Goal: Check status: Check status

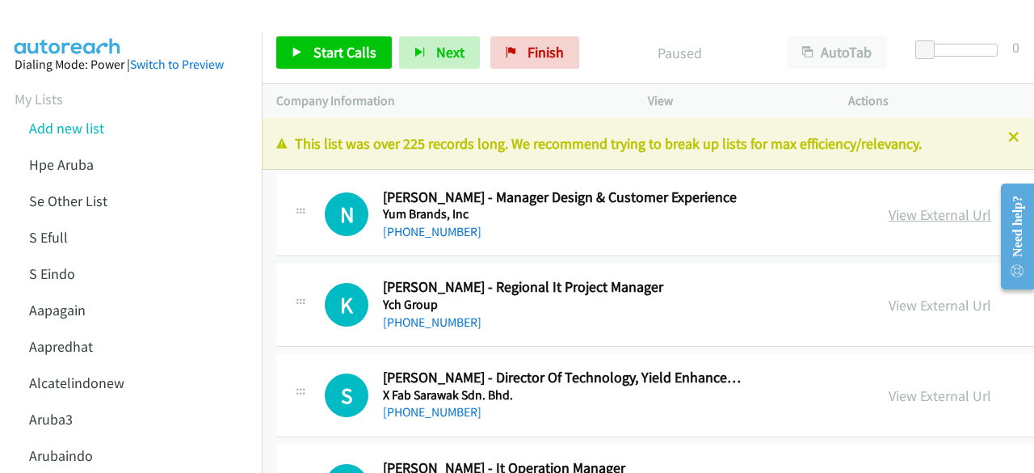
click at [889, 209] on link "View External Url" at bounding box center [940, 214] width 103 height 19
click at [906, 305] on link "View External Url" at bounding box center [940, 305] width 103 height 19
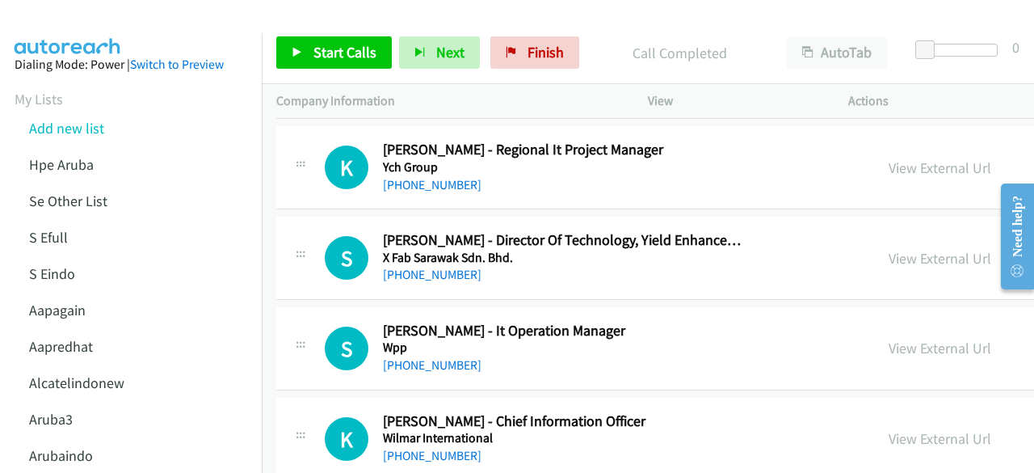
scroll to position [138, 0]
click at [896, 258] on link "View External Url" at bounding box center [940, 257] width 103 height 19
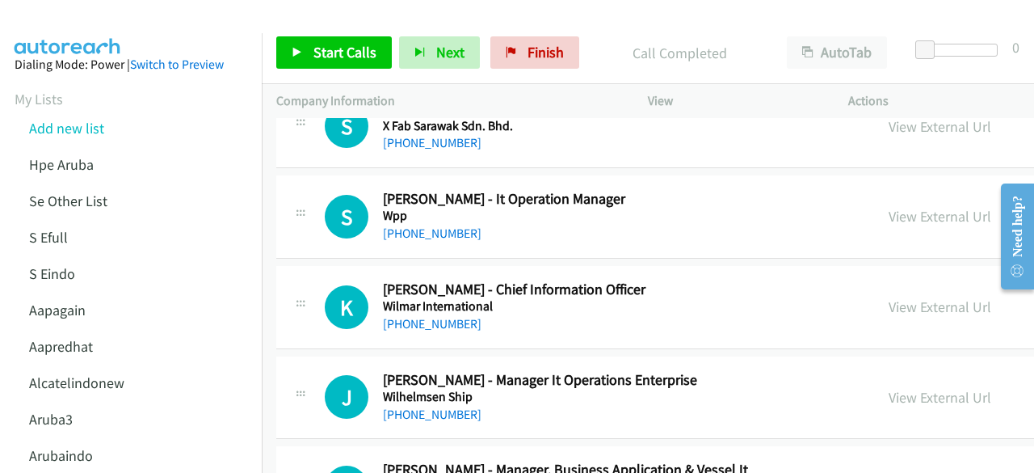
scroll to position [277, 0]
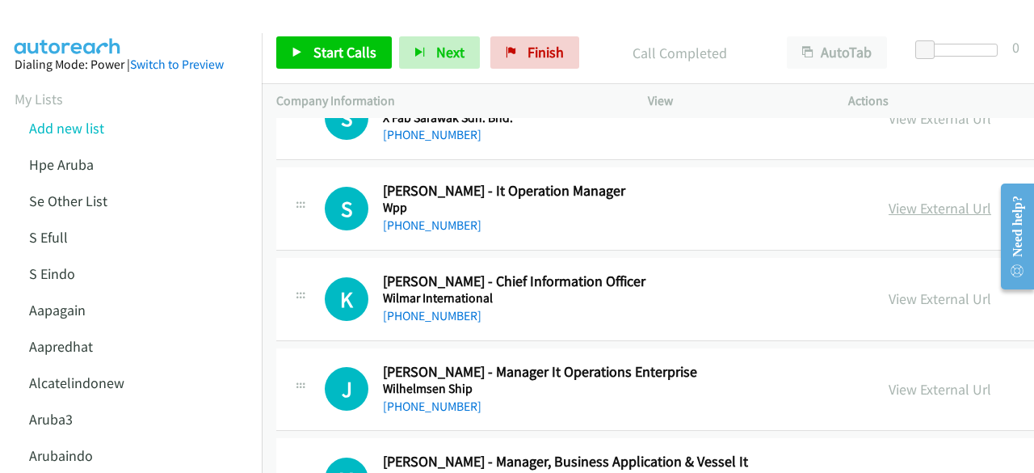
click at [889, 213] on link "View External Url" at bounding box center [940, 208] width 103 height 19
click at [914, 296] on link "View External Url" at bounding box center [940, 298] width 103 height 19
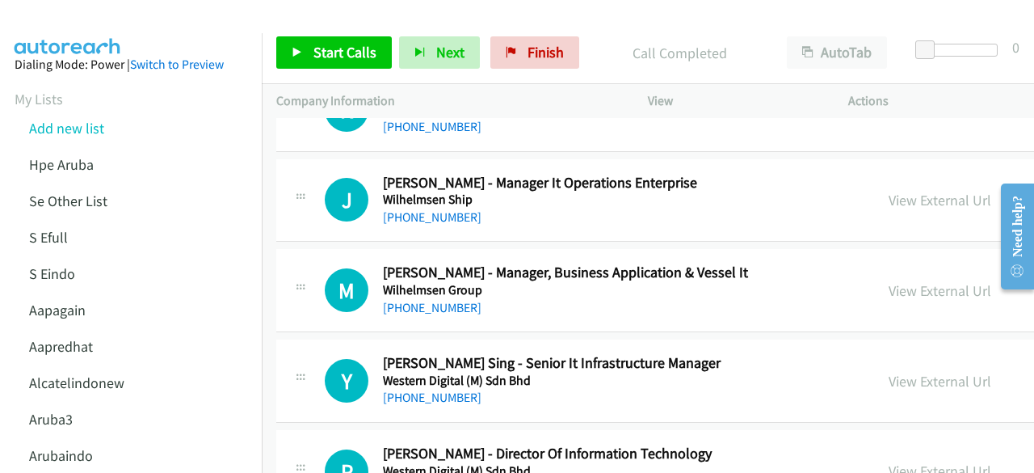
scroll to position [467, 0]
click at [889, 197] on link "View External Url" at bounding box center [940, 199] width 103 height 19
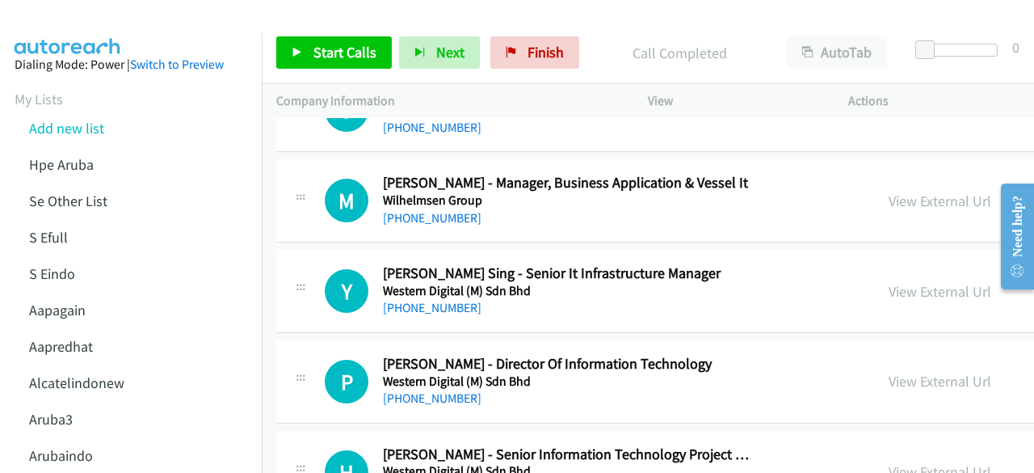
scroll to position [586, 0]
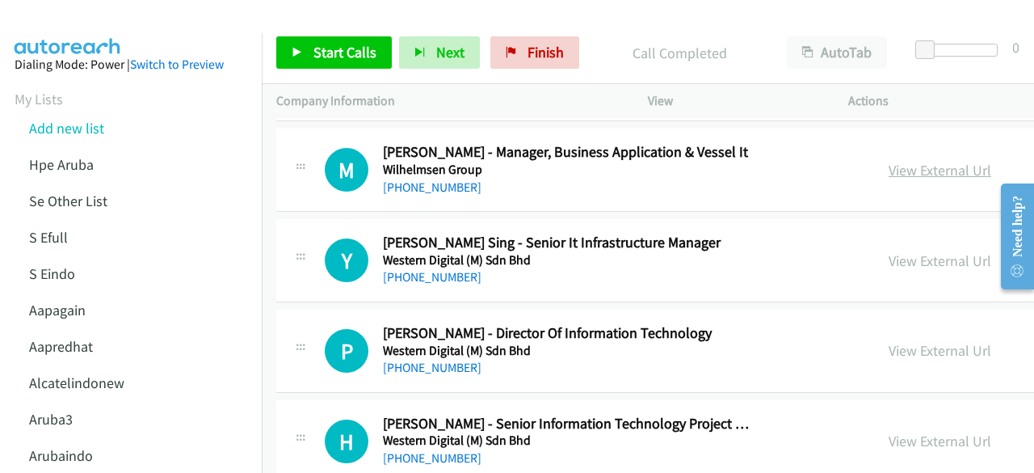
click at [906, 167] on link "View External Url" at bounding box center [940, 170] width 103 height 19
click at [893, 254] on link "View External Url" at bounding box center [940, 260] width 103 height 19
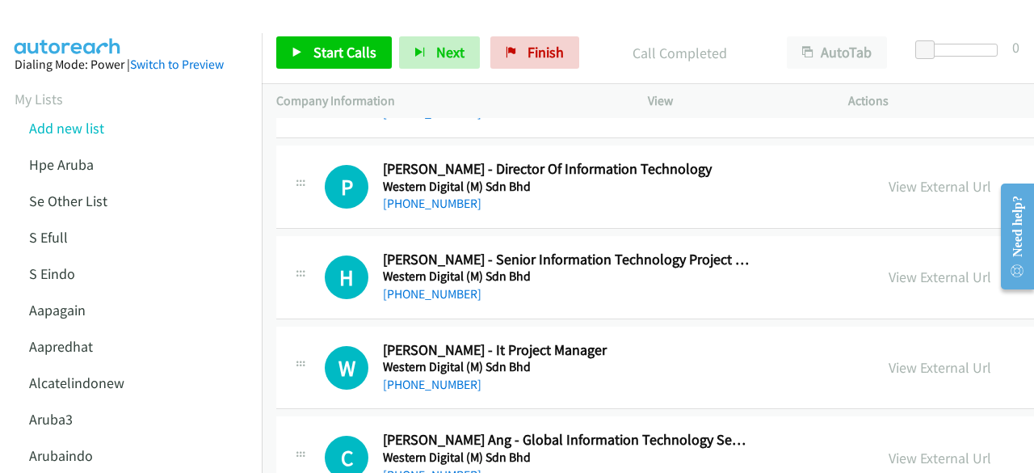
scroll to position [751, 0]
click at [910, 183] on link "View External Url" at bounding box center [940, 185] width 103 height 19
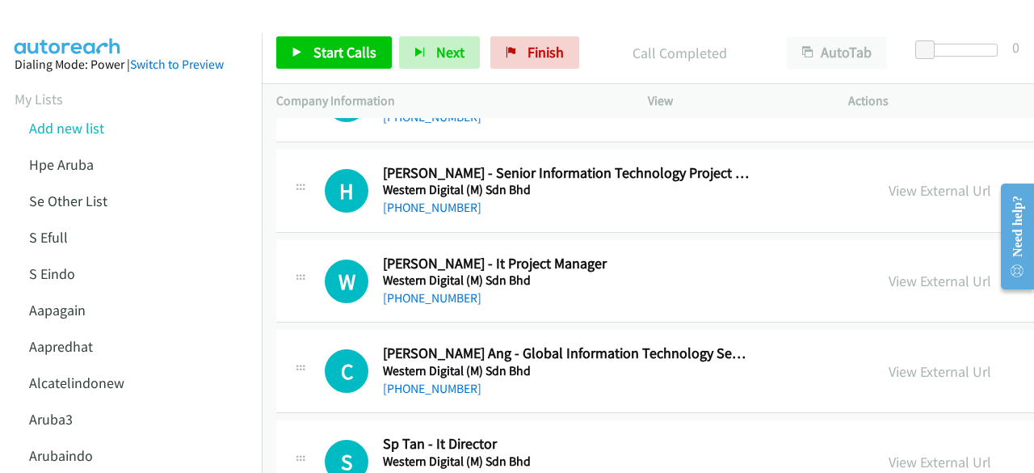
scroll to position [837, 0]
click at [900, 182] on link "View External Url" at bounding box center [940, 190] width 103 height 19
click at [895, 277] on link "View External Url" at bounding box center [940, 280] width 103 height 19
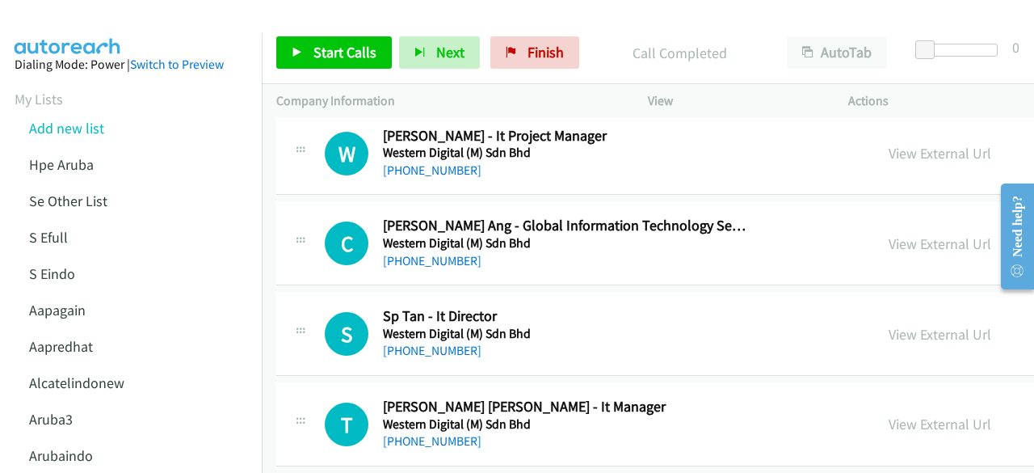
scroll to position [981, 0]
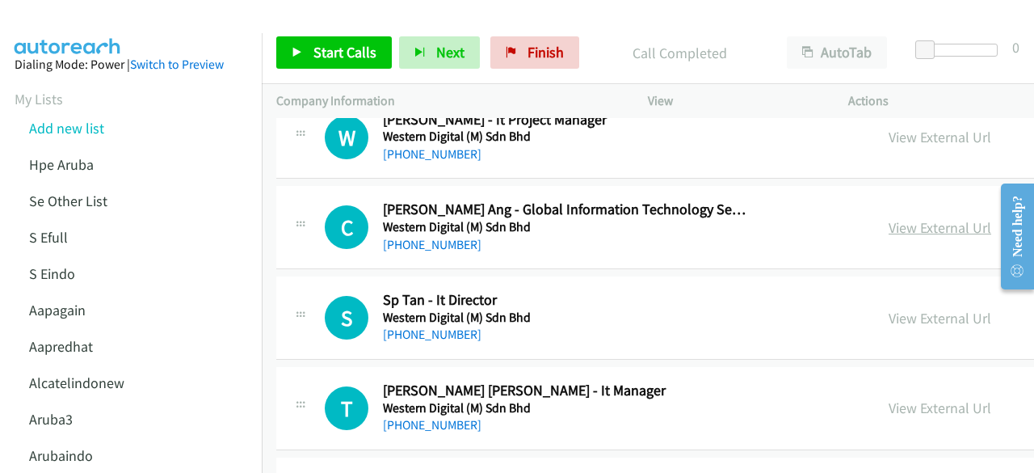
click at [901, 227] on link "View External Url" at bounding box center [940, 227] width 103 height 19
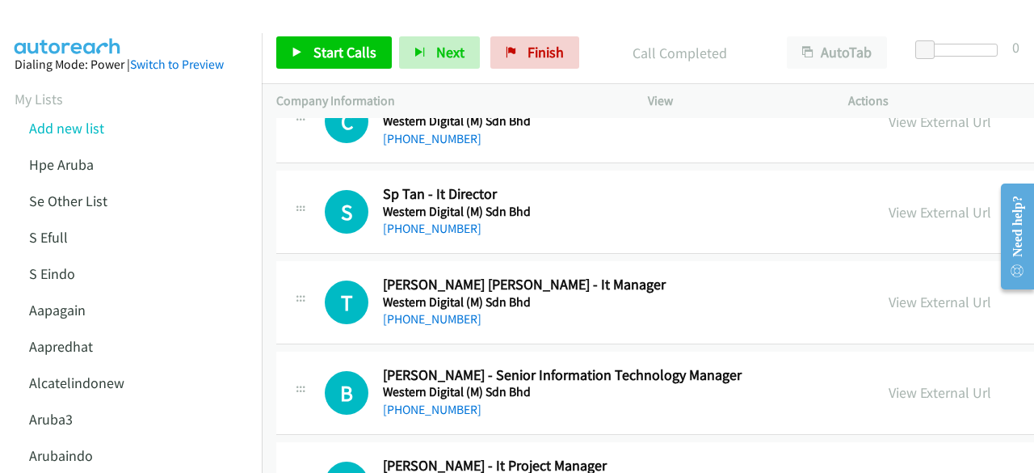
scroll to position [1087, 0]
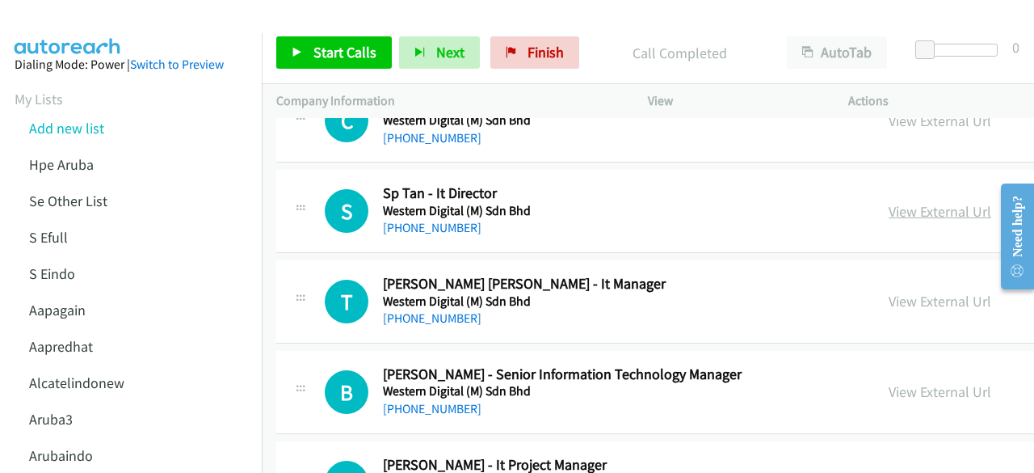
click at [901, 202] on link "View External Url" at bounding box center [940, 211] width 103 height 19
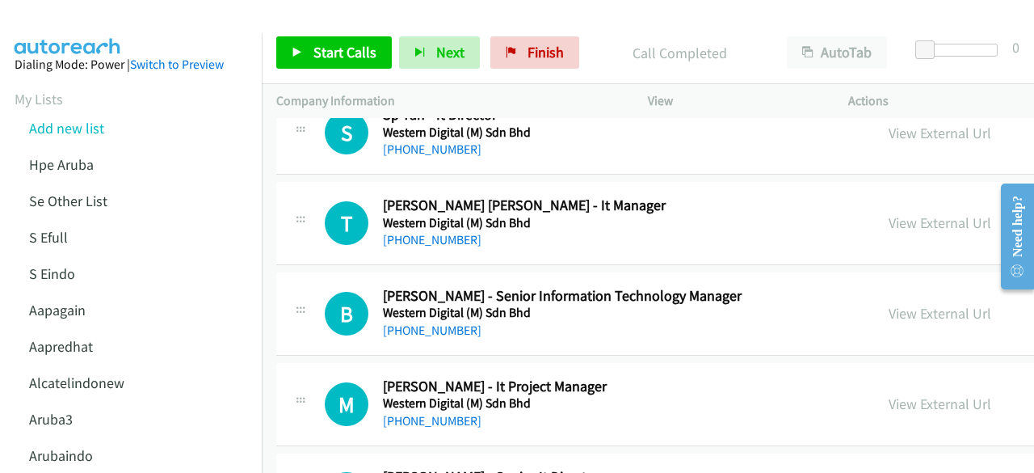
scroll to position [1169, 0]
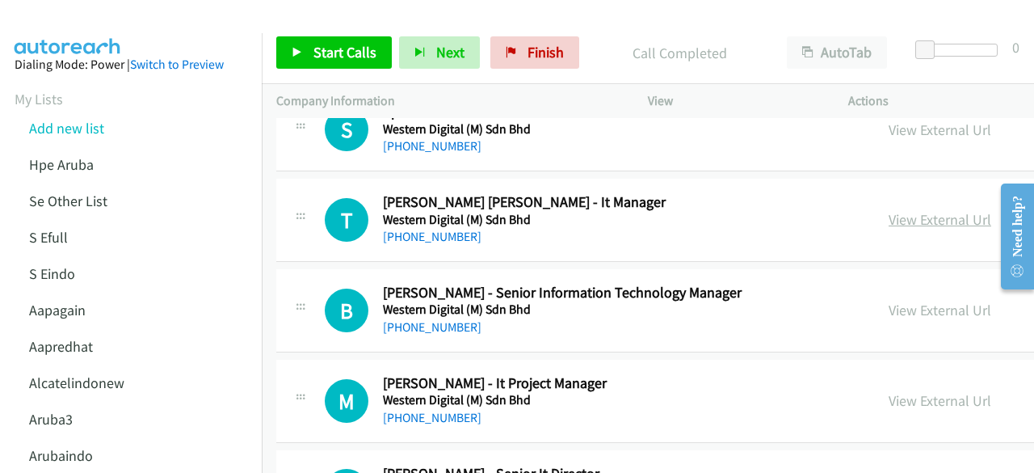
click at [893, 213] on link "View External Url" at bounding box center [940, 219] width 103 height 19
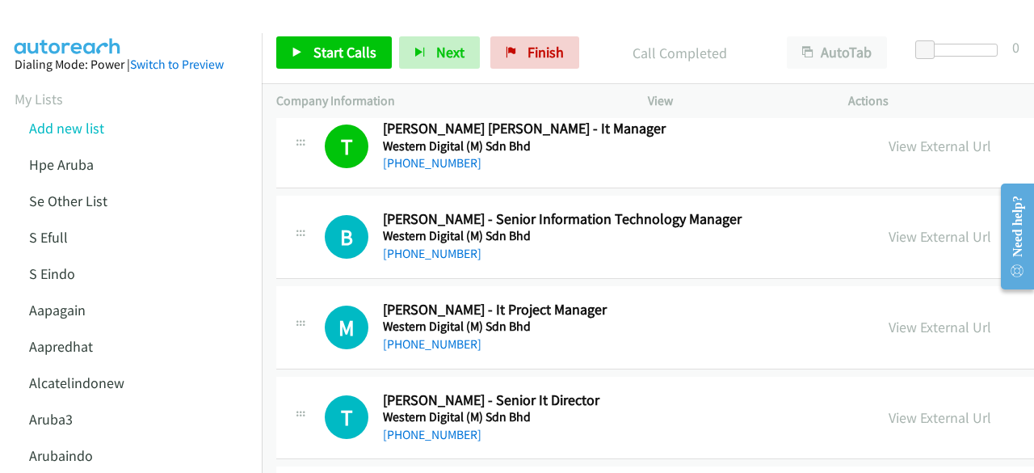
scroll to position [1243, 0]
click at [911, 237] on link "View External Url" at bounding box center [940, 235] width 103 height 19
click at [907, 332] on div "View External Url View External Url Schedule/Manage Callback Start Calls Here R…" at bounding box center [1030, 326] width 313 height 53
click at [907, 320] on link "View External Url" at bounding box center [940, 326] width 103 height 19
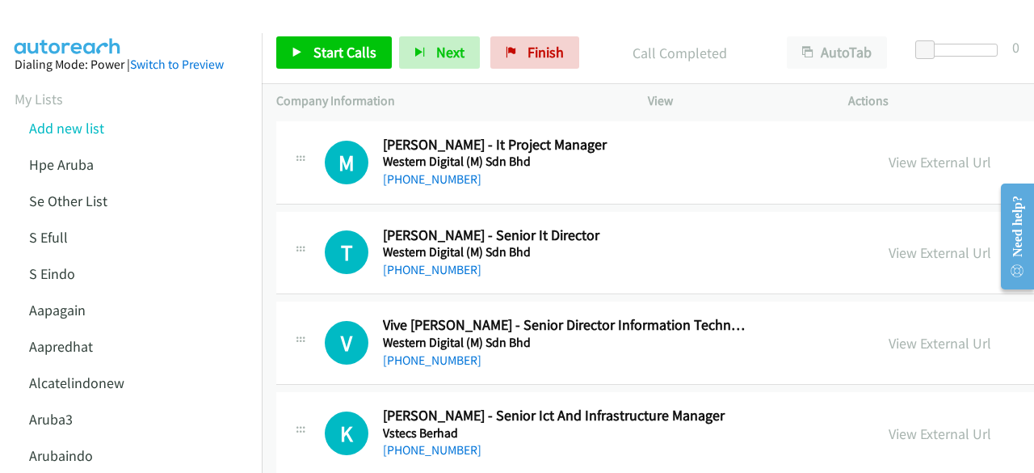
scroll to position [1408, 0]
click at [911, 242] on link "View External Url" at bounding box center [940, 251] width 103 height 19
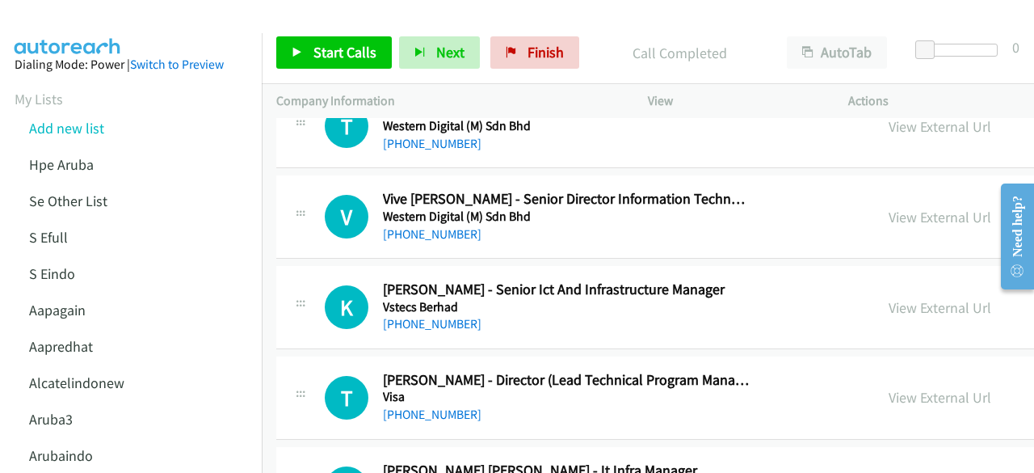
scroll to position [1534, 0]
click at [902, 208] on link "View External Url" at bounding box center [940, 216] width 103 height 19
click at [892, 303] on link "View External Url" at bounding box center [940, 306] width 103 height 19
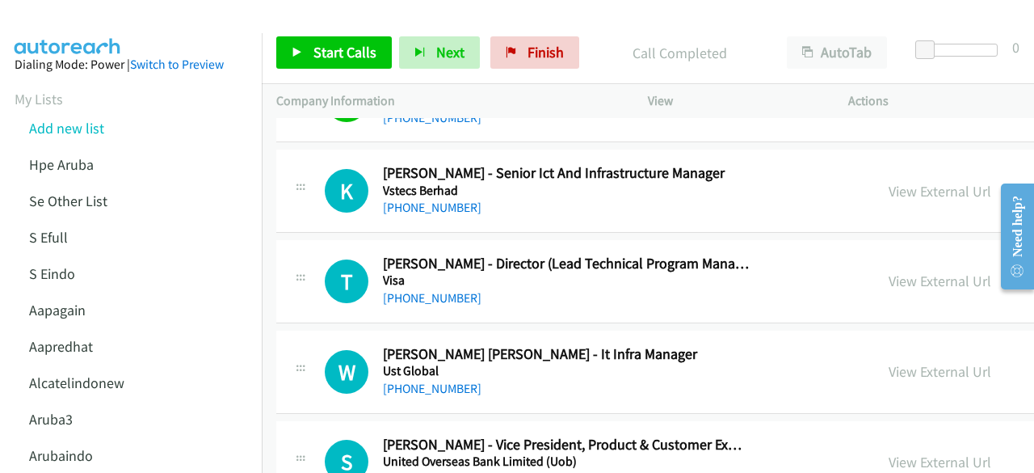
scroll to position [1687, 0]
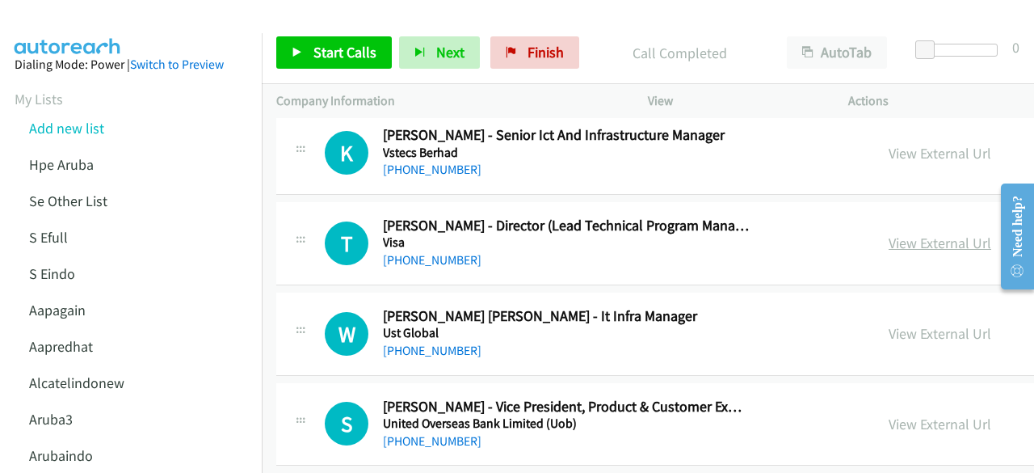
click at [893, 233] on link "View External Url" at bounding box center [940, 242] width 103 height 19
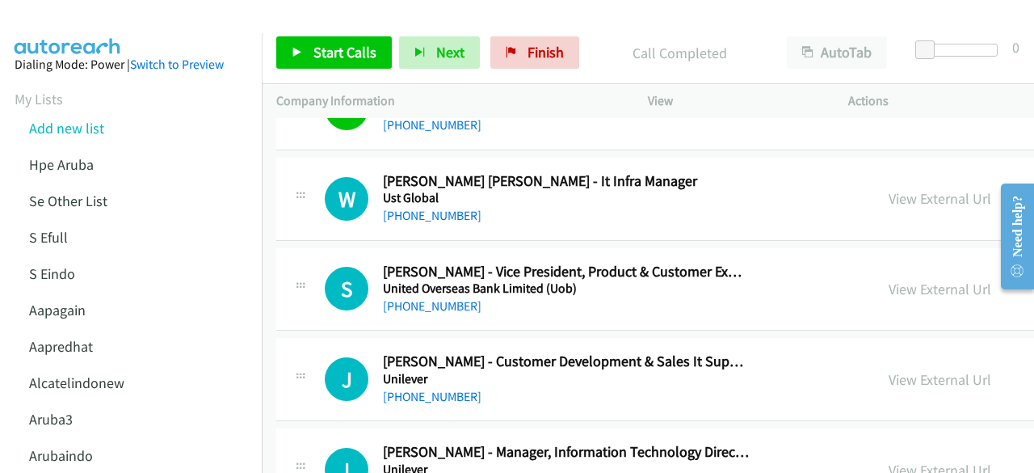
scroll to position [1823, 0]
click at [905, 195] on link "View External Url" at bounding box center [940, 197] width 103 height 19
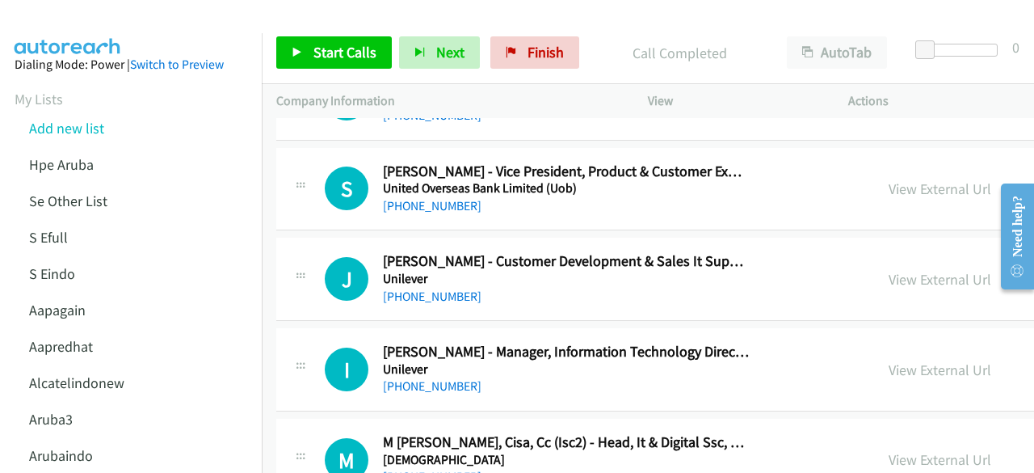
scroll to position [1926, 0]
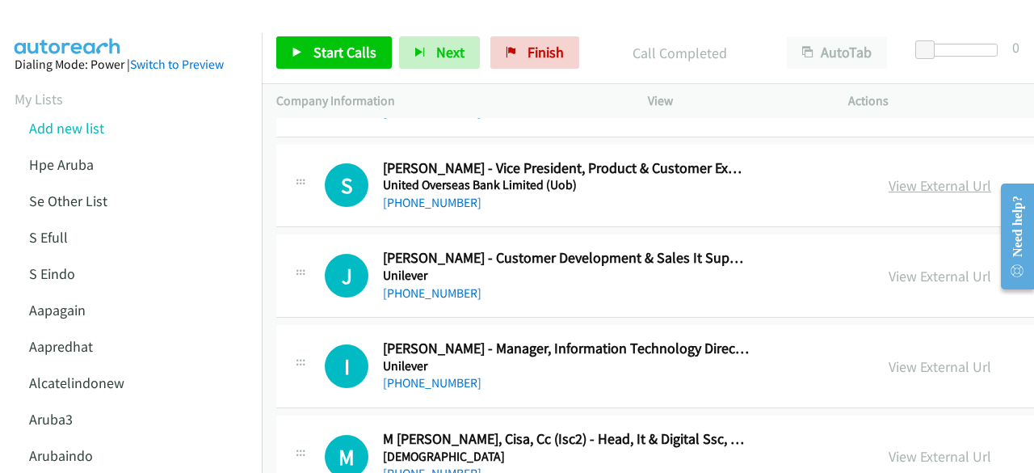
click at [902, 183] on link "View External Url" at bounding box center [940, 185] width 103 height 19
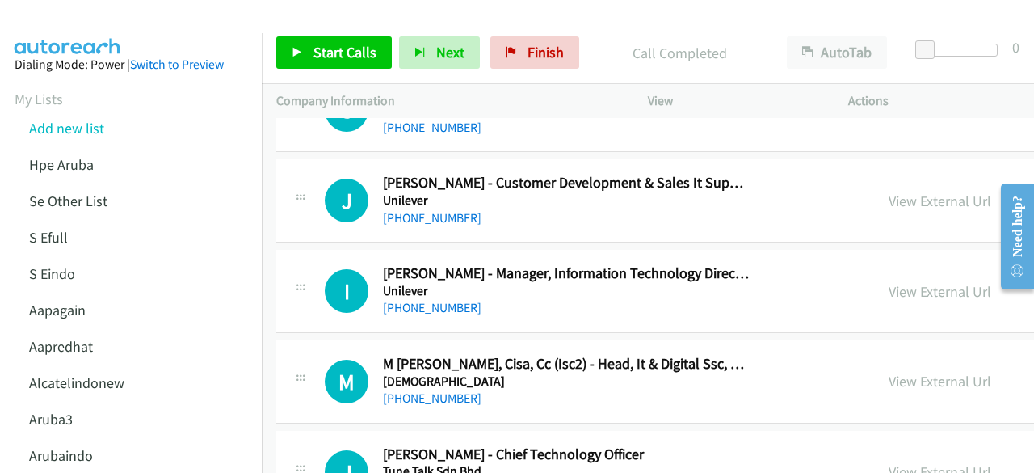
scroll to position [2002, 0]
click at [889, 199] on link "View External Url" at bounding box center [940, 200] width 103 height 19
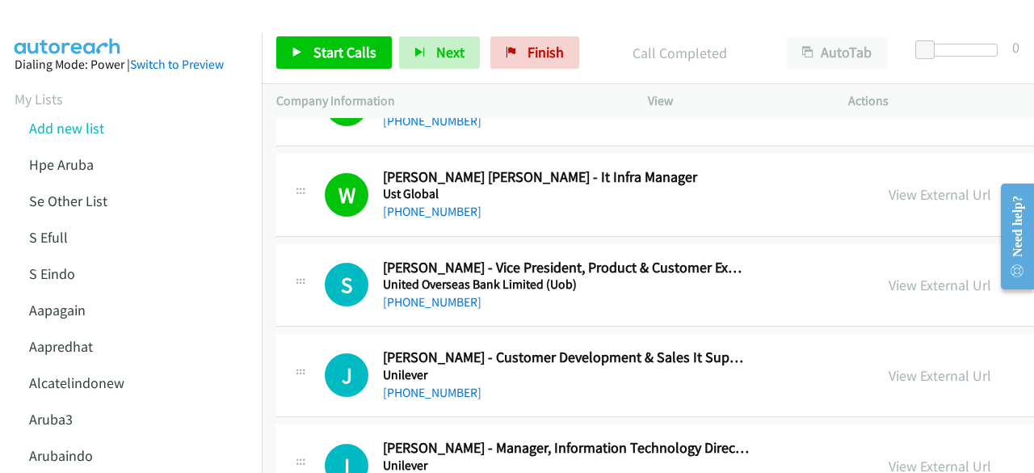
scroll to position [1823, 0]
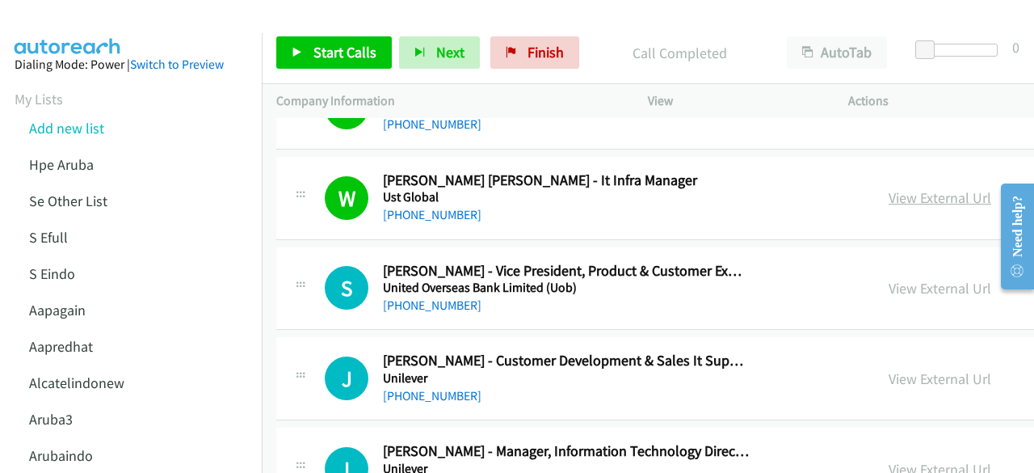
click at [897, 196] on link "View External Url" at bounding box center [940, 197] width 103 height 19
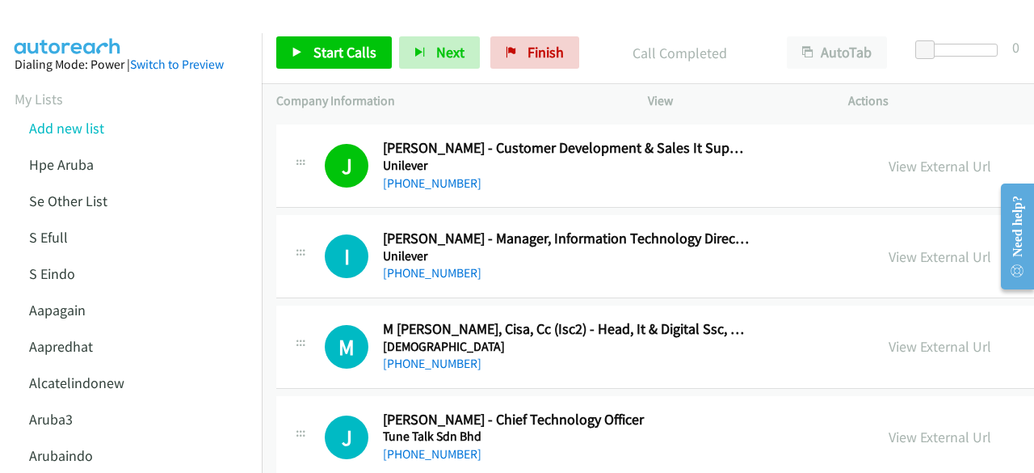
scroll to position [2045, 0]
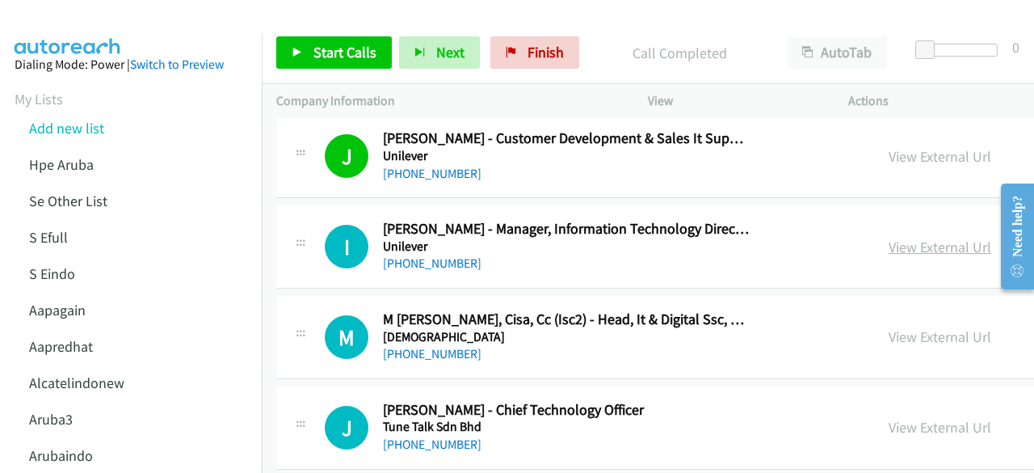
click at [911, 237] on link "View External Url" at bounding box center [940, 246] width 103 height 19
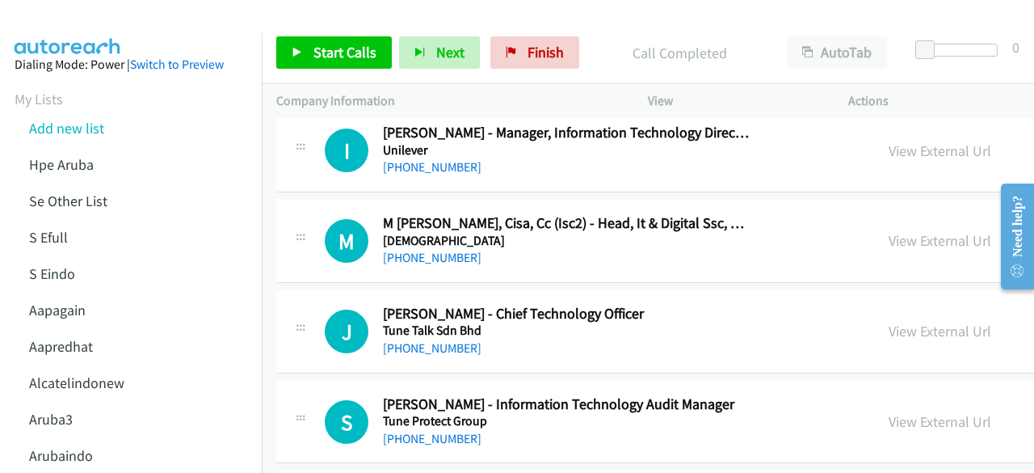
scroll to position [2151, 0]
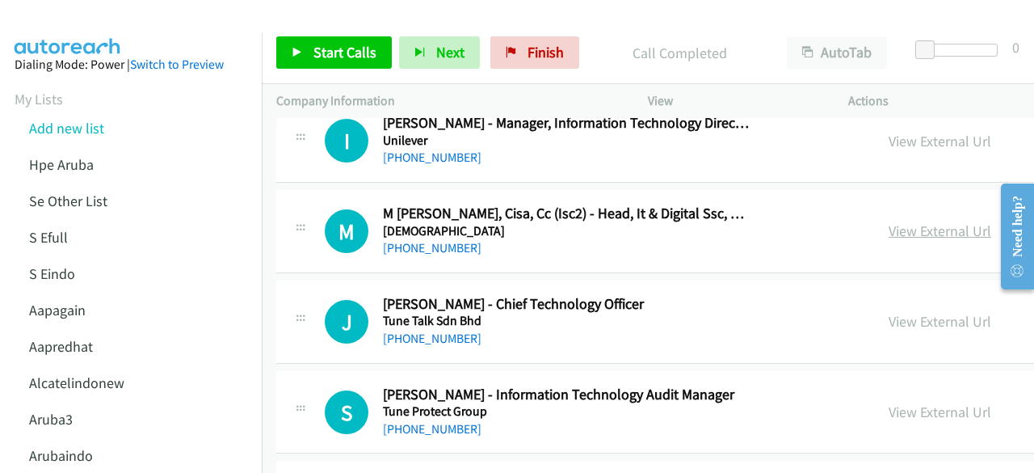
click at [889, 225] on link "View External Url" at bounding box center [940, 230] width 103 height 19
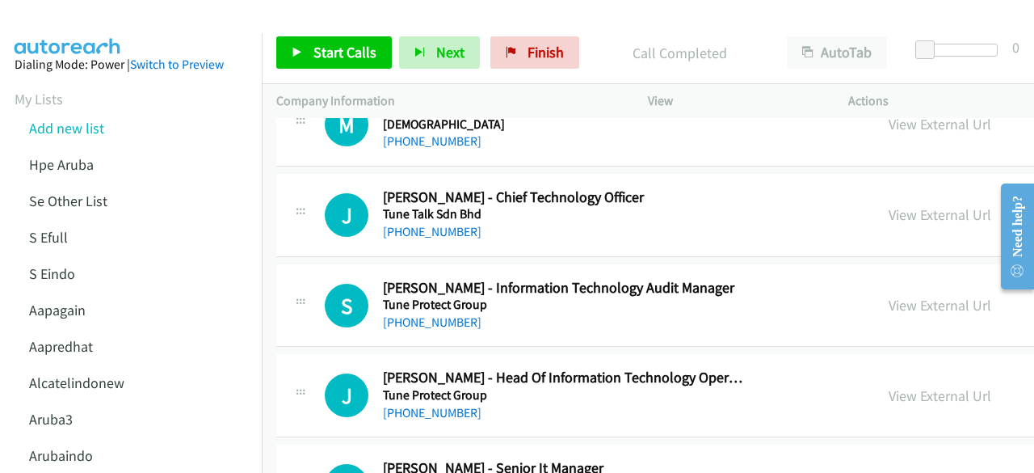
scroll to position [2259, 0]
click at [895, 204] on link "View External Url" at bounding box center [940, 213] width 103 height 19
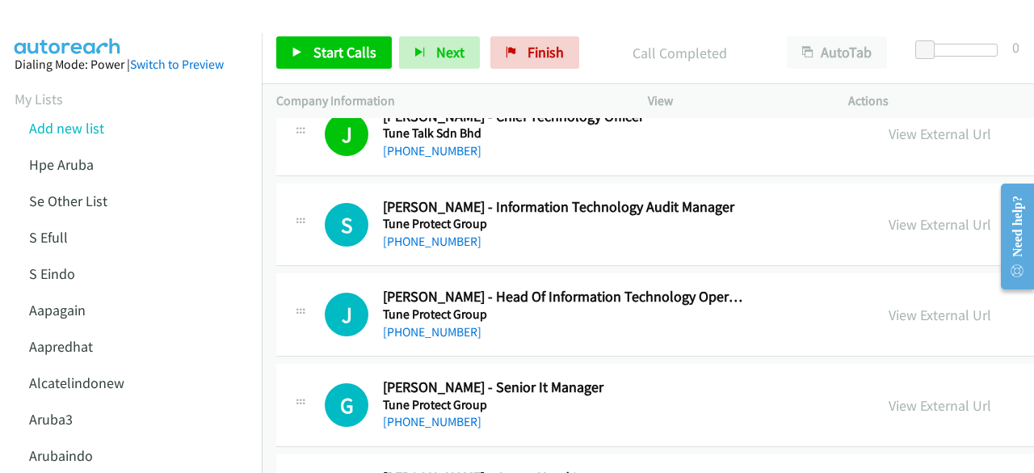
scroll to position [2339, 0]
click at [897, 217] on link "View External Url" at bounding box center [940, 223] width 103 height 19
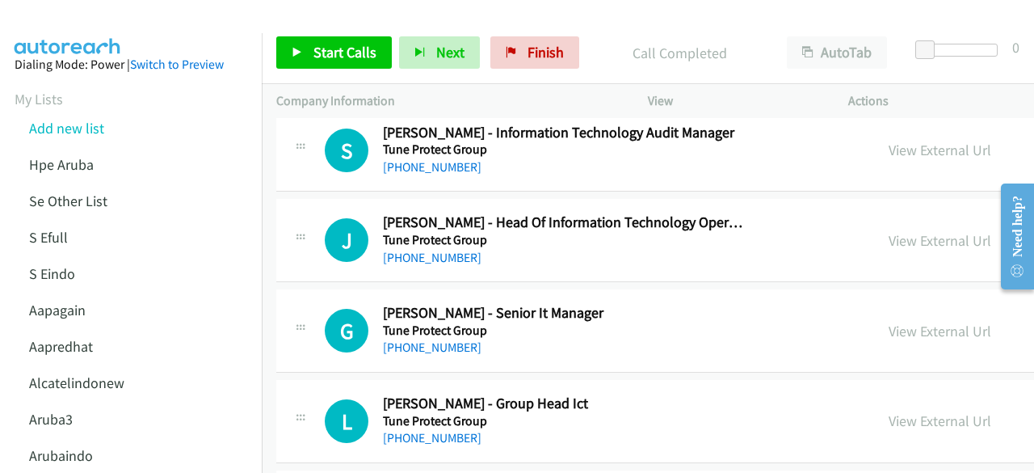
scroll to position [2414, 0]
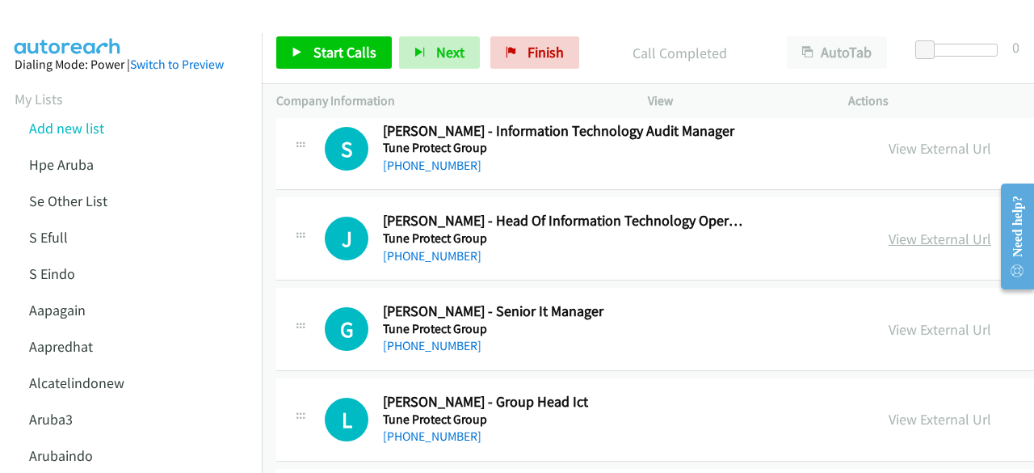
click at [895, 237] on link "View External Url" at bounding box center [940, 238] width 103 height 19
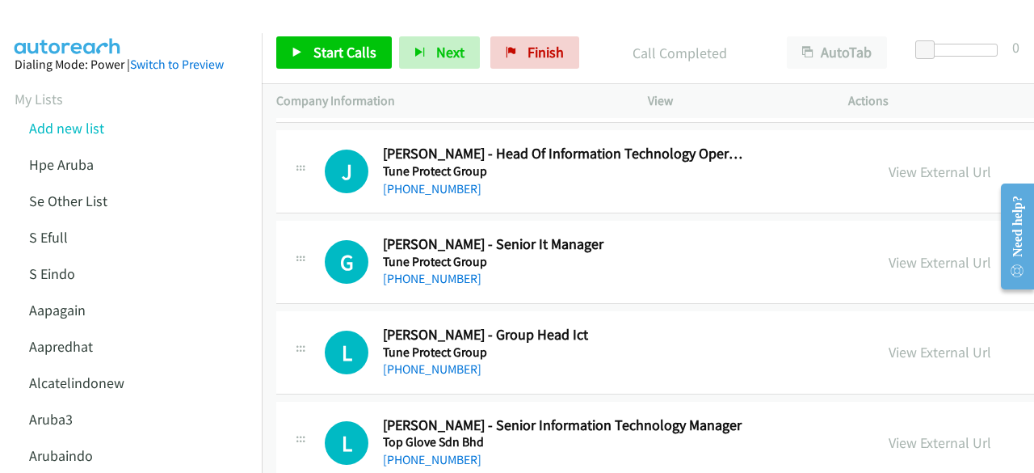
scroll to position [2514, 0]
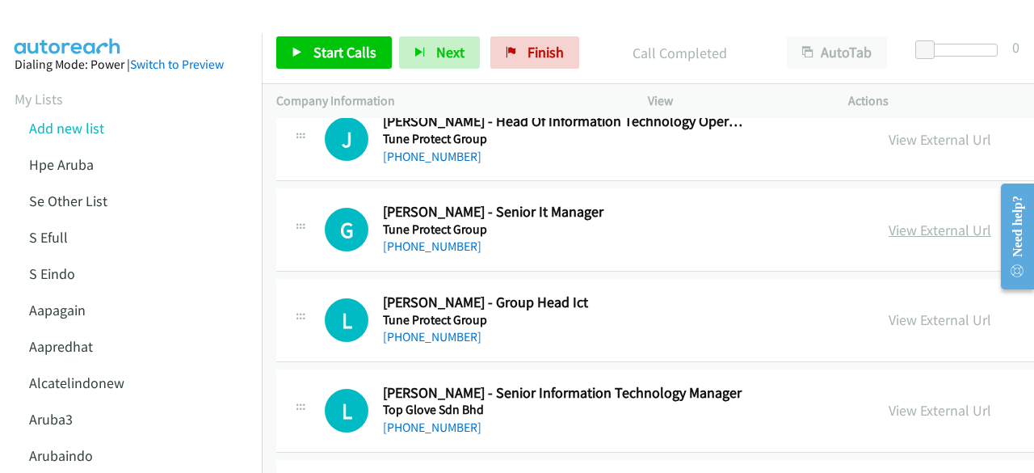
click at [889, 221] on link "View External Url" at bounding box center [940, 230] width 103 height 19
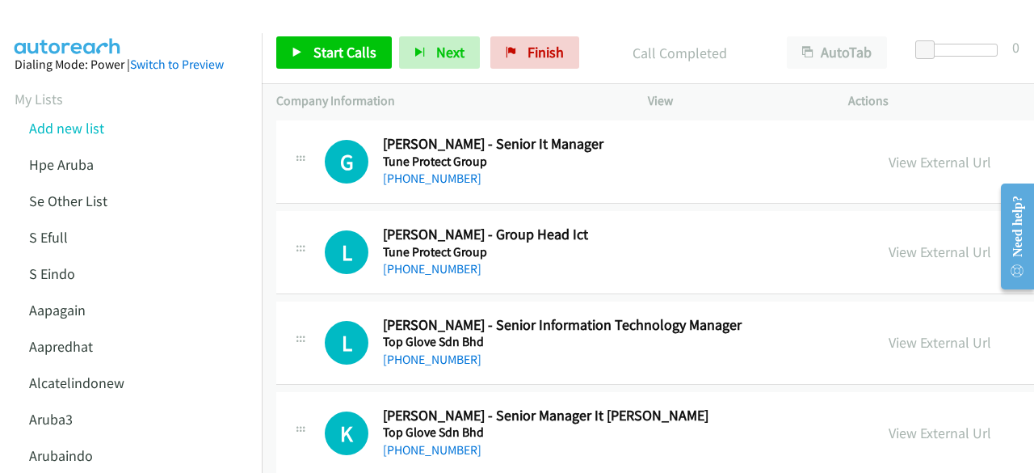
scroll to position [2590, 0]
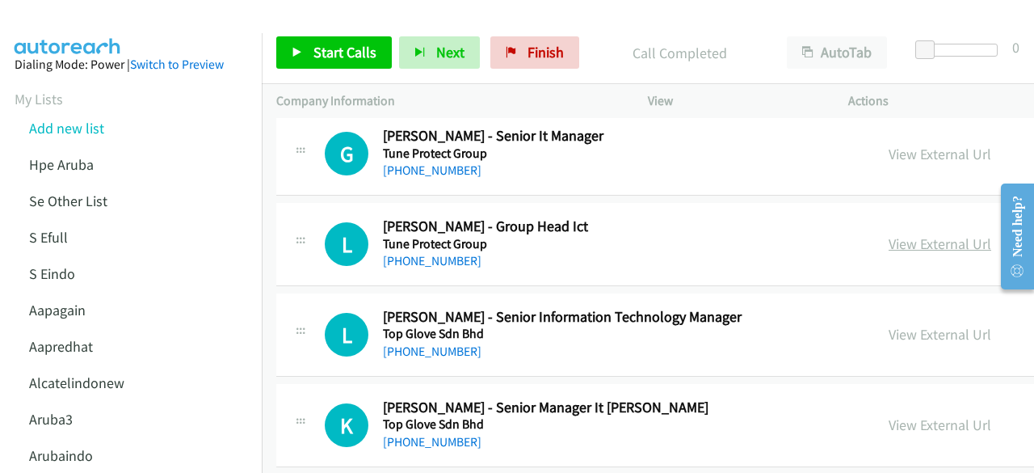
click at [889, 234] on link "View External Url" at bounding box center [940, 243] width 103 height 19
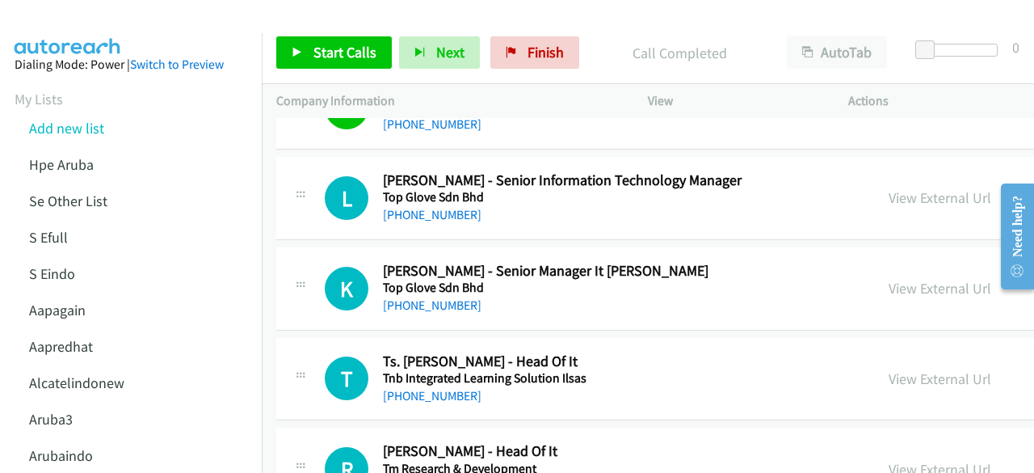
scroll to position [2734, 0]
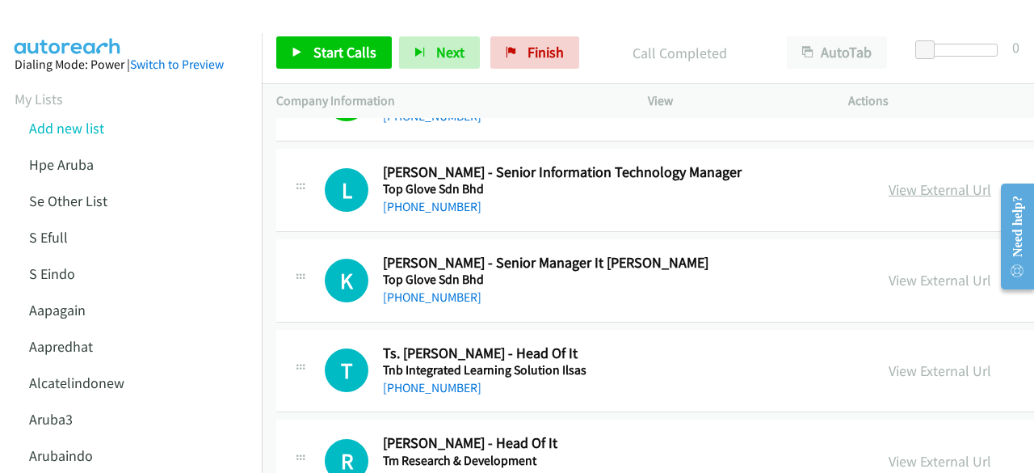
click at [906, 180] on link "View External Url" at bounding box center [940, 189] width 103 height 19
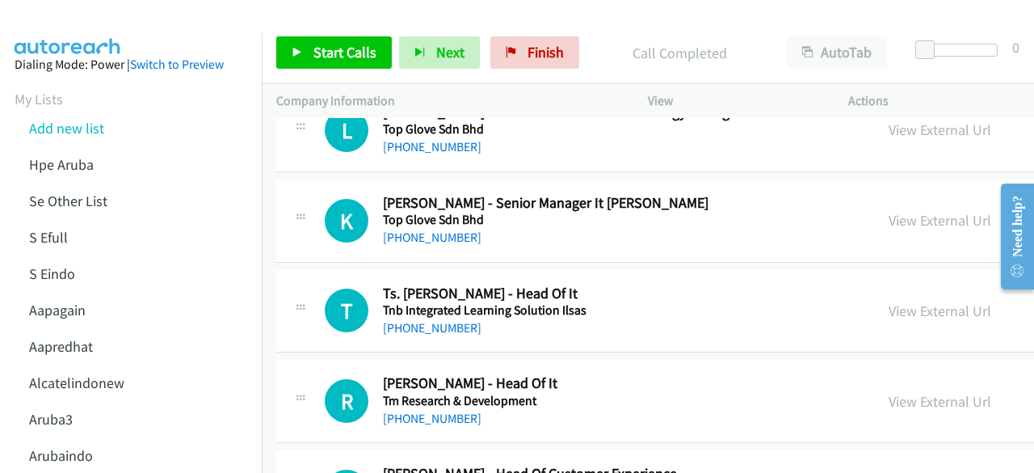
scroll to position [2805, 0]
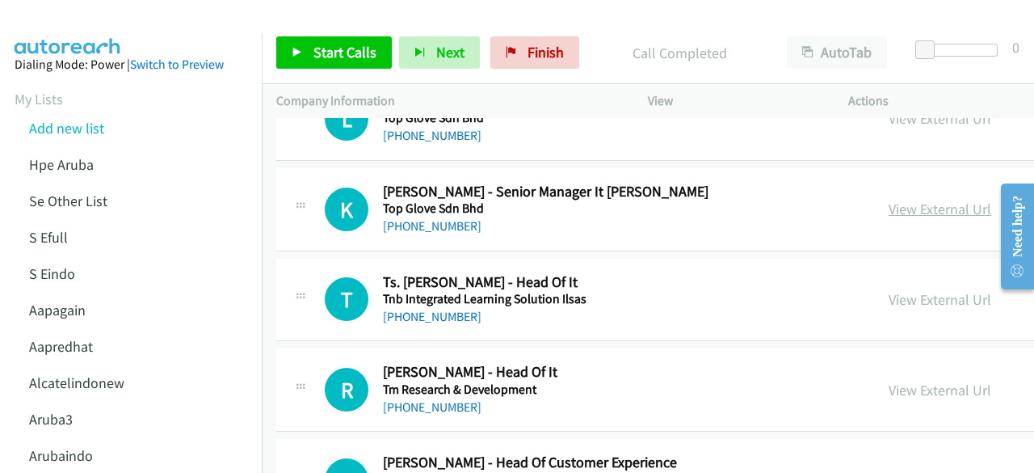
click at [909, 205] on link "View External Url" at bounding box center [940, 209] width 103 height 19
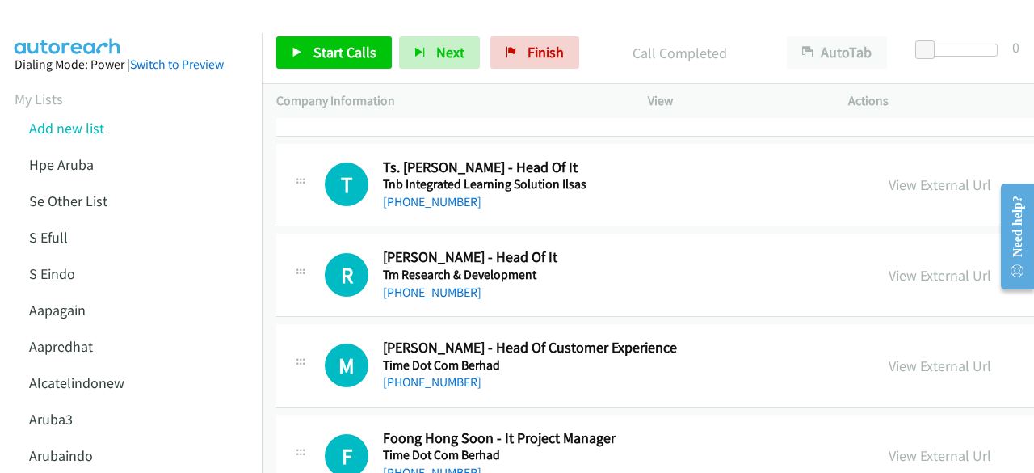
scroll to position [2922, 0]
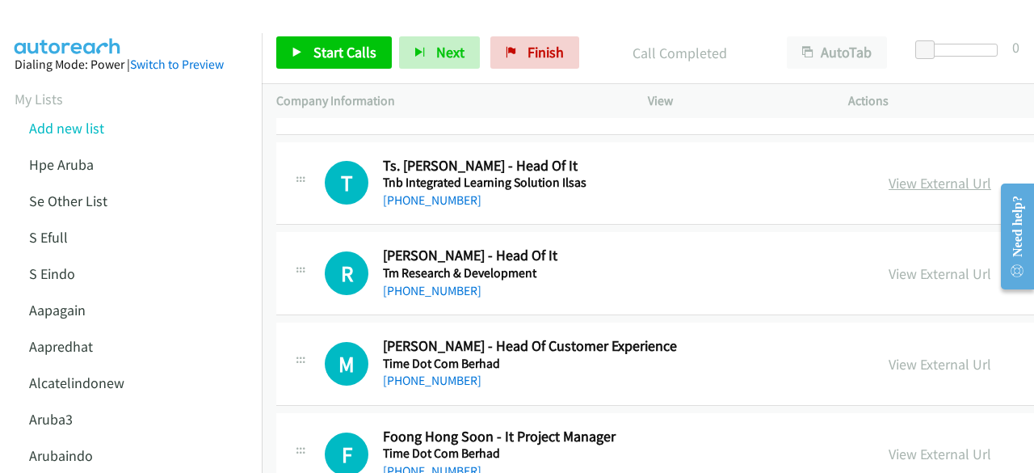
click at [905, 174] on link "View External Url" at bounding box center [940, 183] width 103 height 19
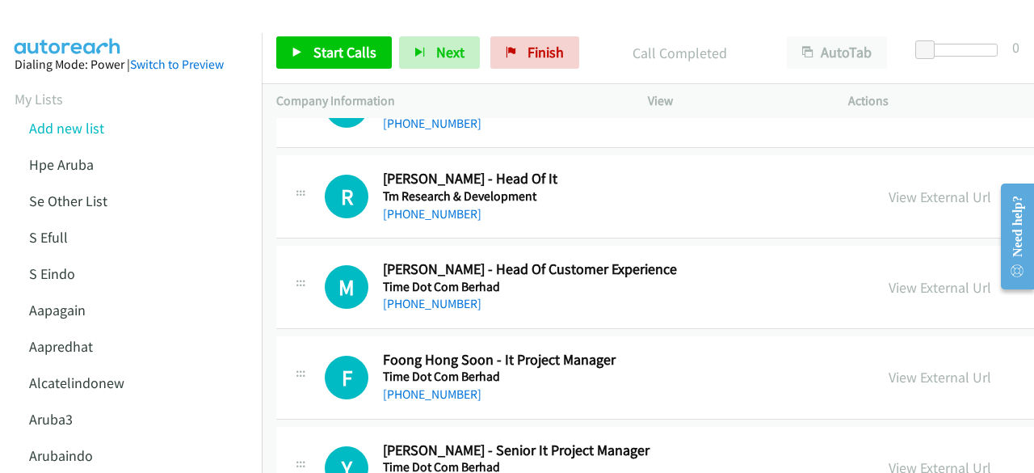
scroll to position [2999, 0]
click at [899, 188] on link "View External Url" at bounding box center [940, 196] width 103 height 19
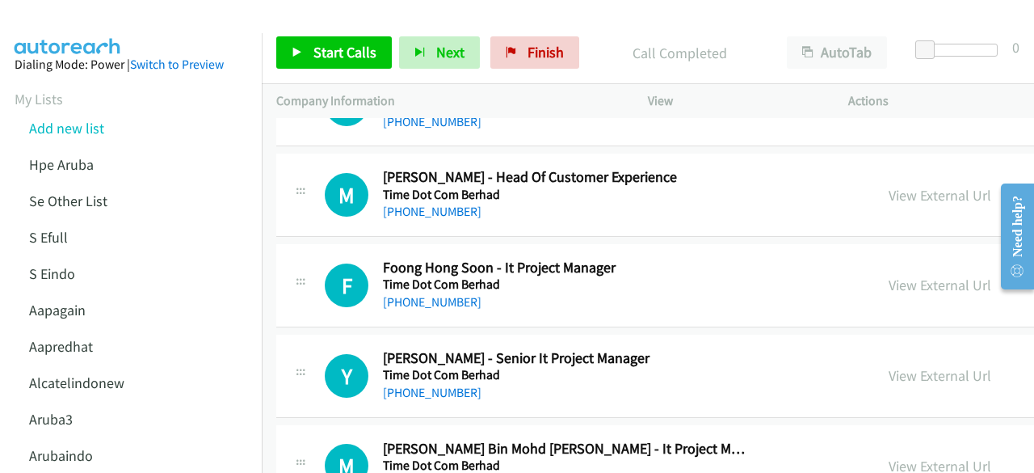
scroll to position [3092, 0]
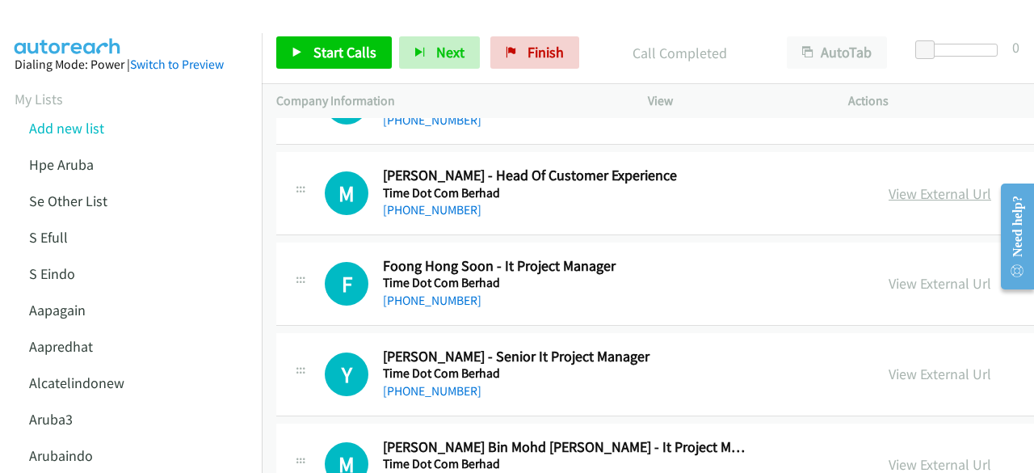
click at [890, 184] on link "View External Url" at bounding box center [940, 193] width 103 height 19
click at [895, 276] on link "View External Url" at bounding box center [940, 283] width 103 height 19
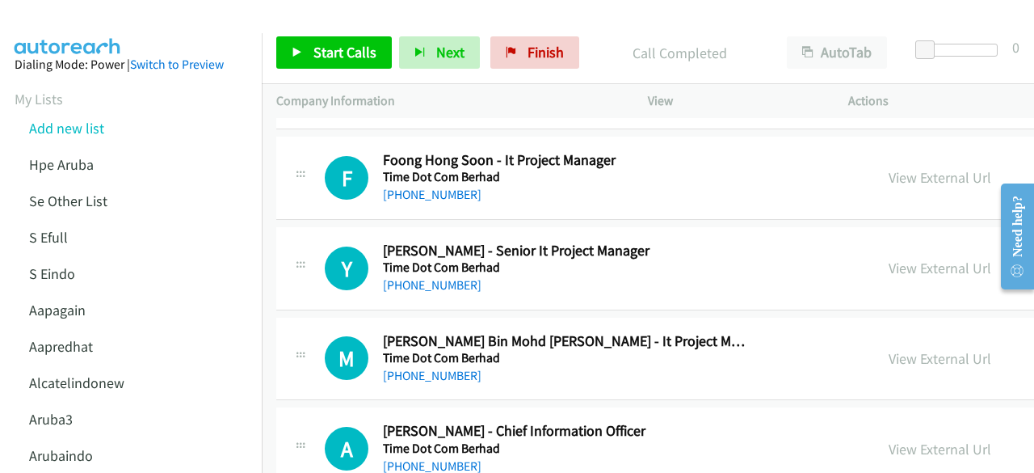
scroll to position [3199, 0]
click at [922, 258] on link "View External Url" at bounding box center [940, 267] width 103 height 19
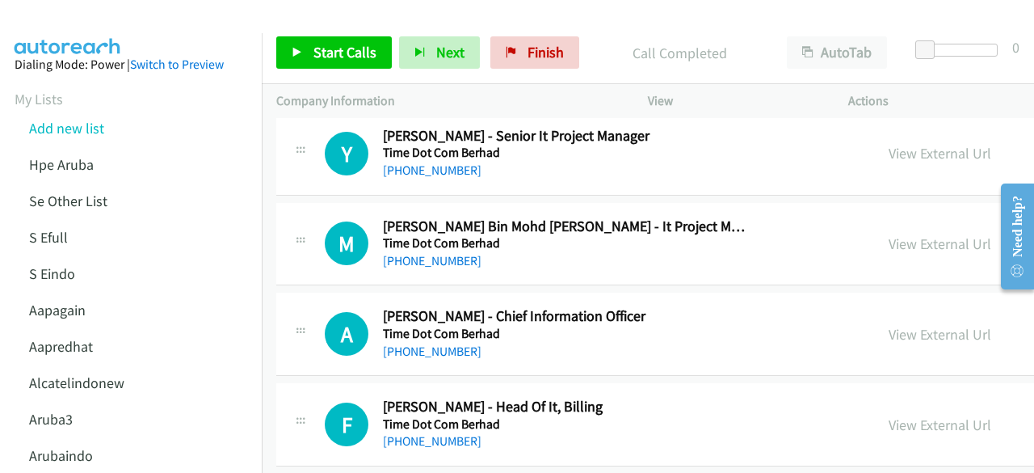
scroll to position [3326, 0]
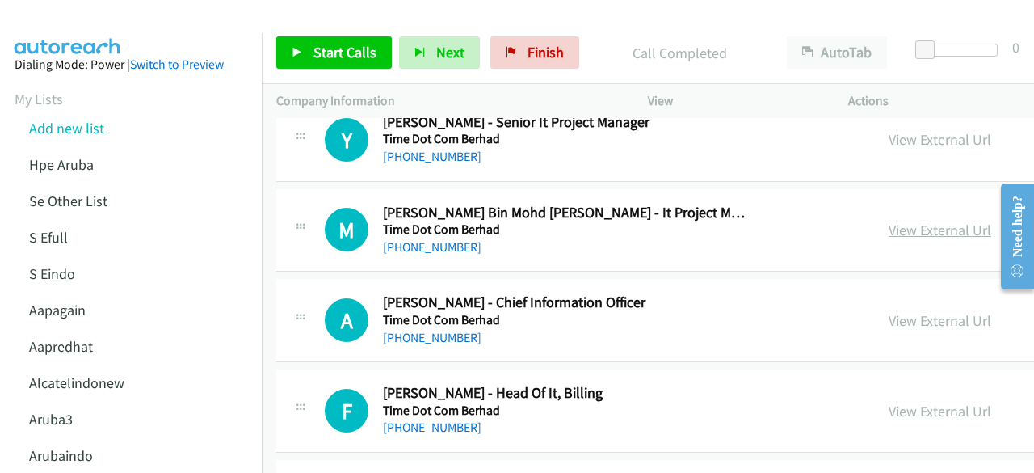
click at [905, 221] on link "View External Url" at bounding box center [940, 230] width 103 height 19
click at [902, 311] on link "View External Url" at bounding box center [940, 320] width 103 height 19
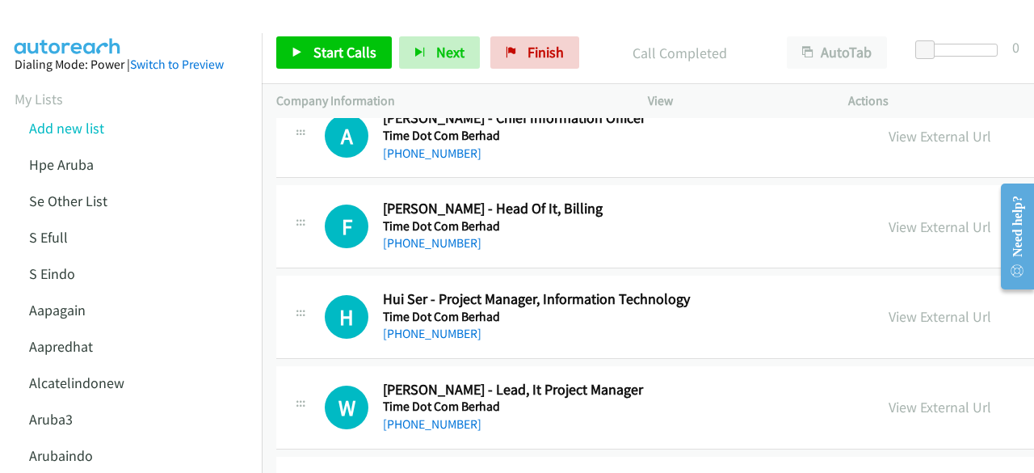
scroll to position [3515, 0]
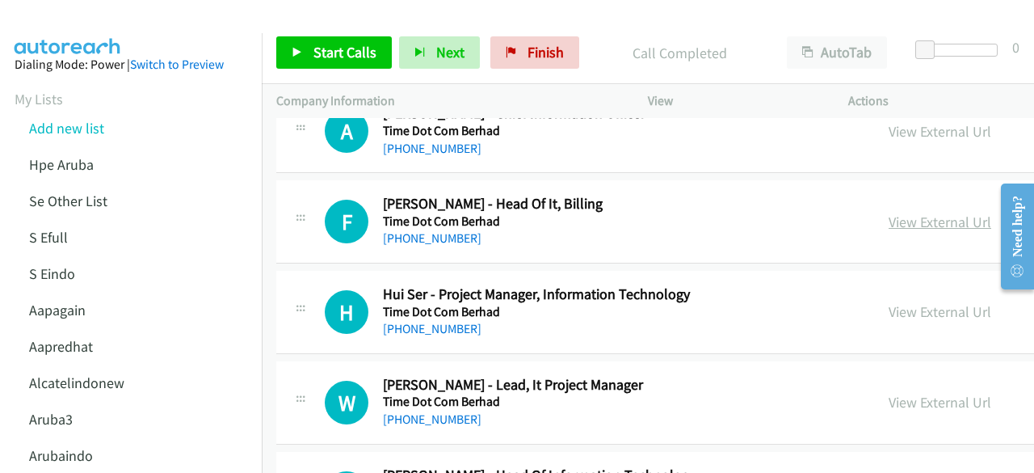
click at [889, 212] on link "View External Url" at bounding box center [940, 221] width 103 height 19
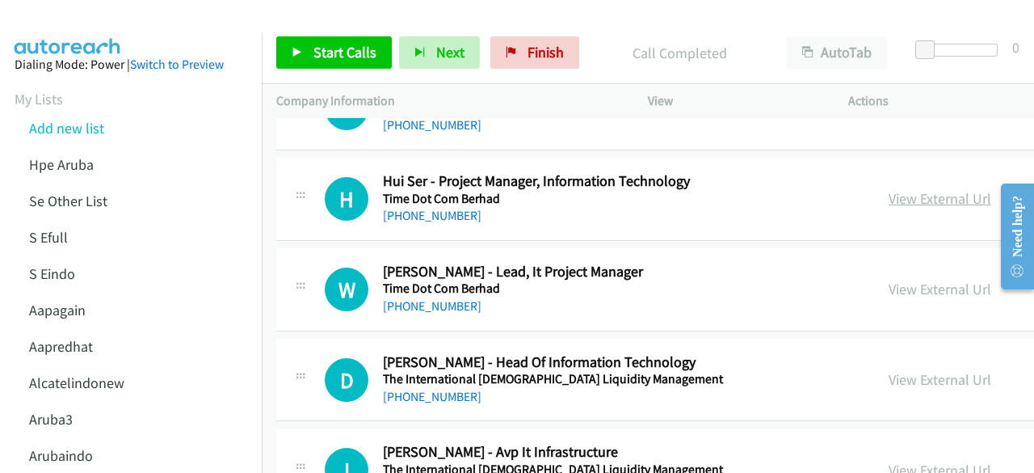
click at [919, 189] on link "View External Url" at bounding box center [940, 198] width 103 height 19
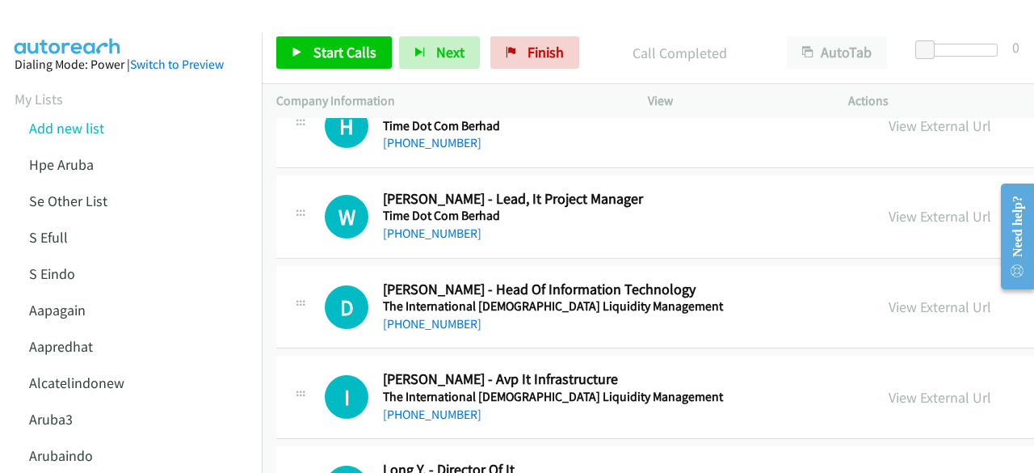
scroll to position [3708, 0]
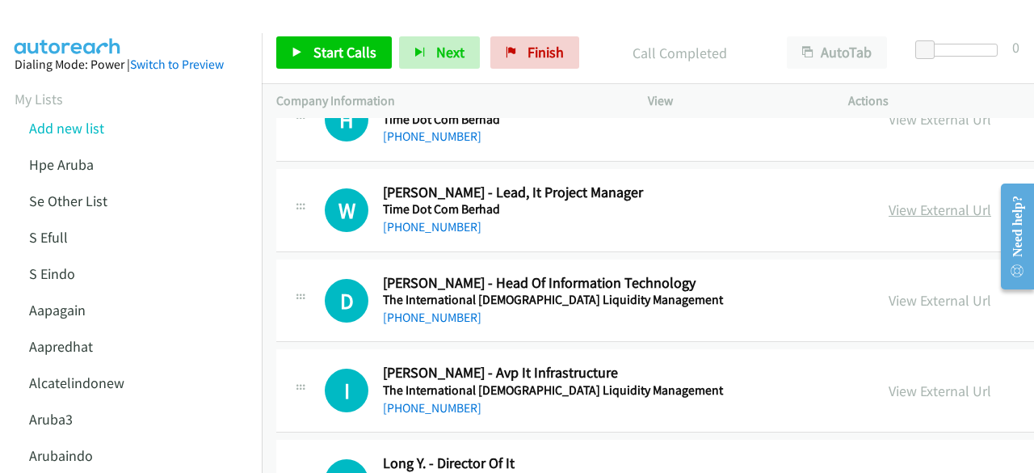
click at [905, 200] on link "View External Url" at bounding box center [940, 209] width 103 height 19
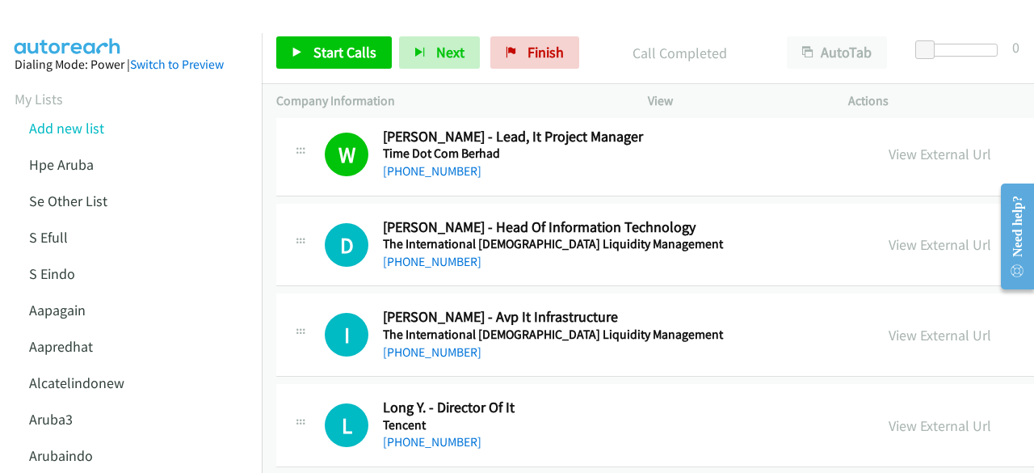
scroll to position [3764, 0]
click at [893, 234] on link "View External Url" at bounding box center [940, 243] width 103 height 19
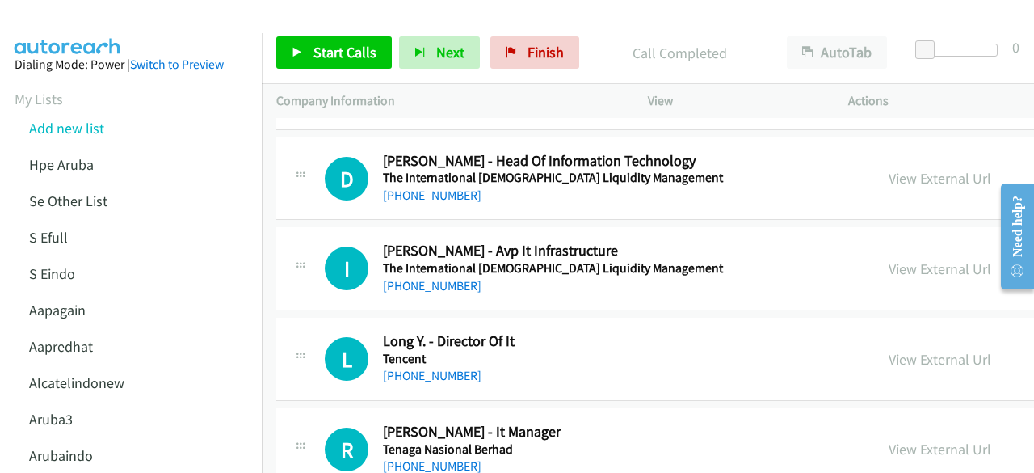
scroll to position [3864, 0]
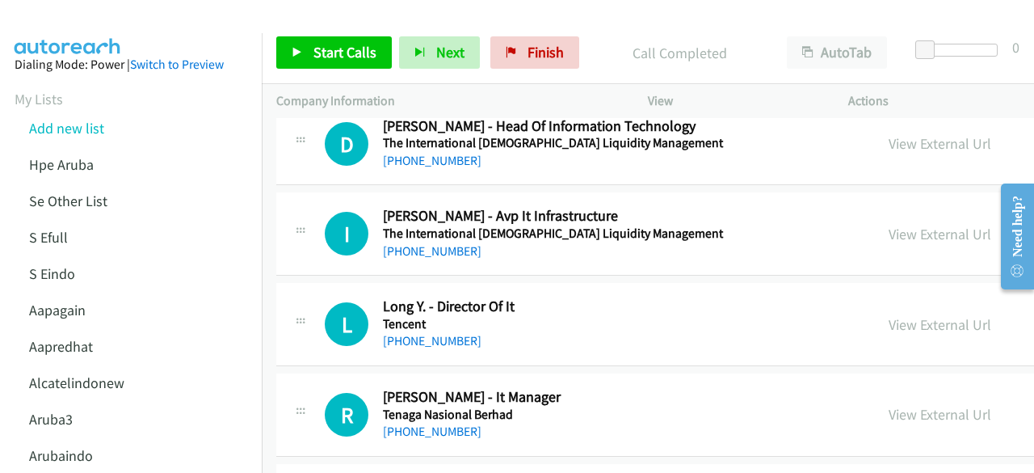
click at [910, 223] on div "View External Url" at bounding box center [940, 234] width 103 height 22
click at [906, 225] on link "View External Url" at bounding box center [940, 234] width 103 height 19
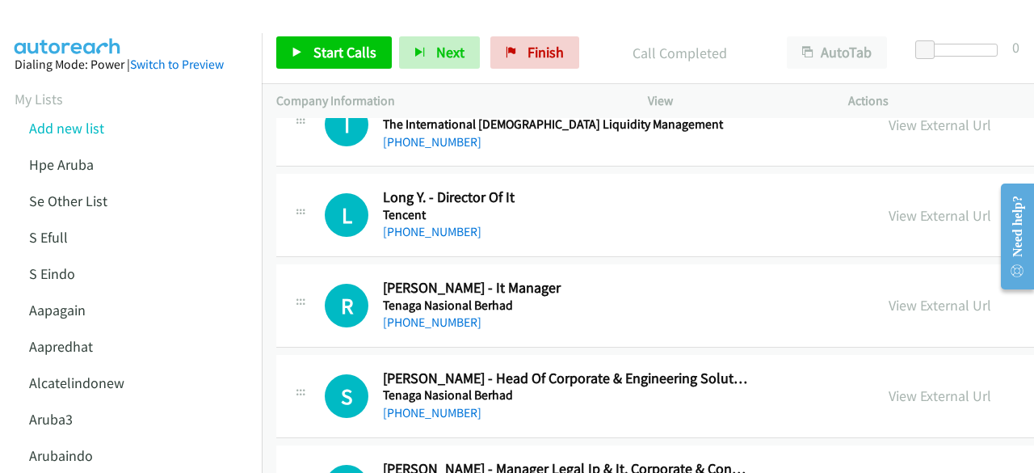
scroll to position [3974, 0]
click at [889, 205] on link "View External Url" at bounding box center [940, 214] width 103 height 19
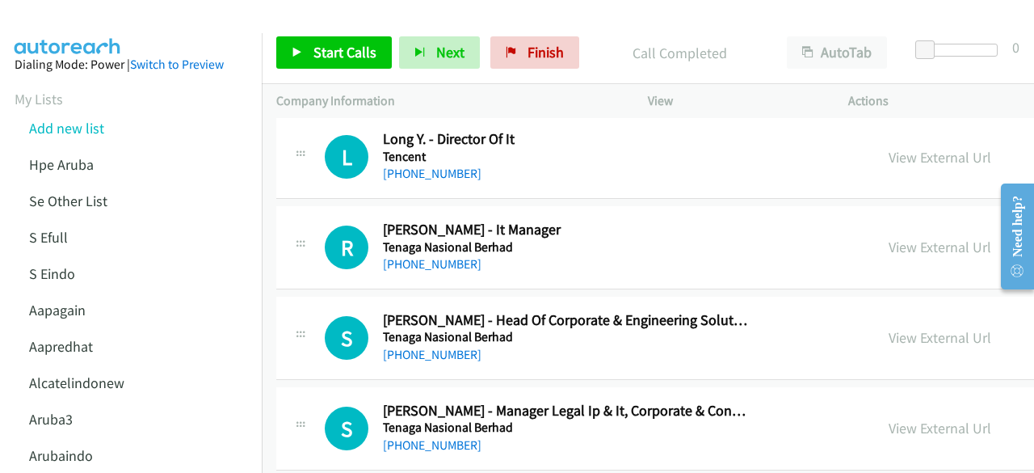
scroll to position [4032, 0]
click at [889, 237] on link "View External Url" at bounding box center [940, 246] width 103 height 19
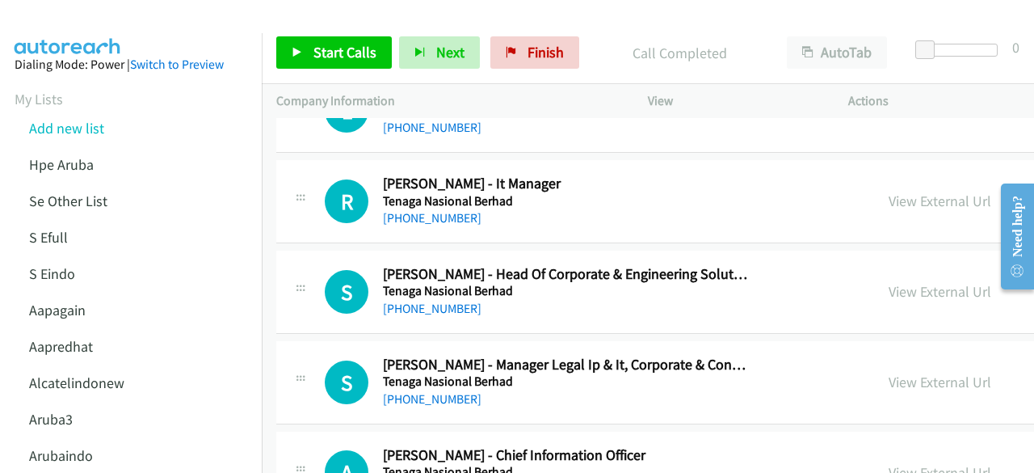
scroll to position [4087, 0]
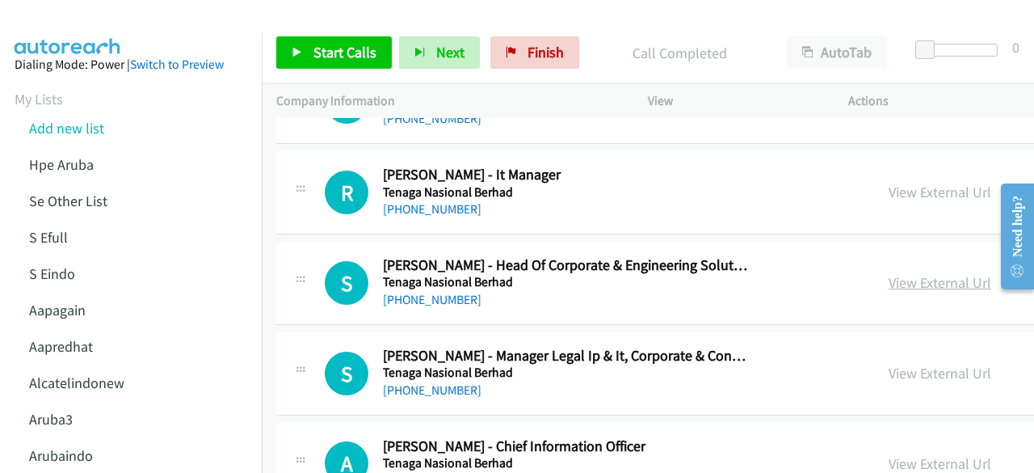
click at [889, 275] on link "View External Url" at bounding box center [940, 282] width 103 height 19
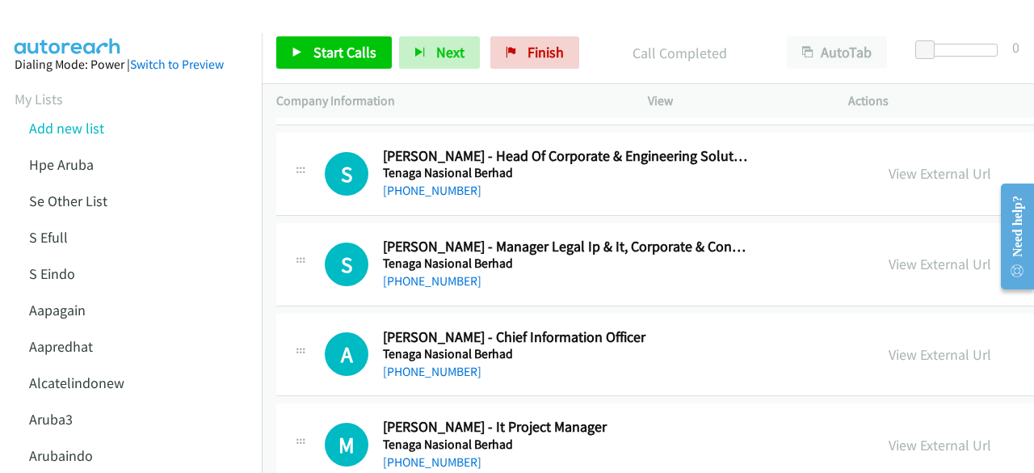
scroll to position [4196, 0]
click at [889, 254] on link "View External Url" at bounding box center [940, 263] width 103 height 19
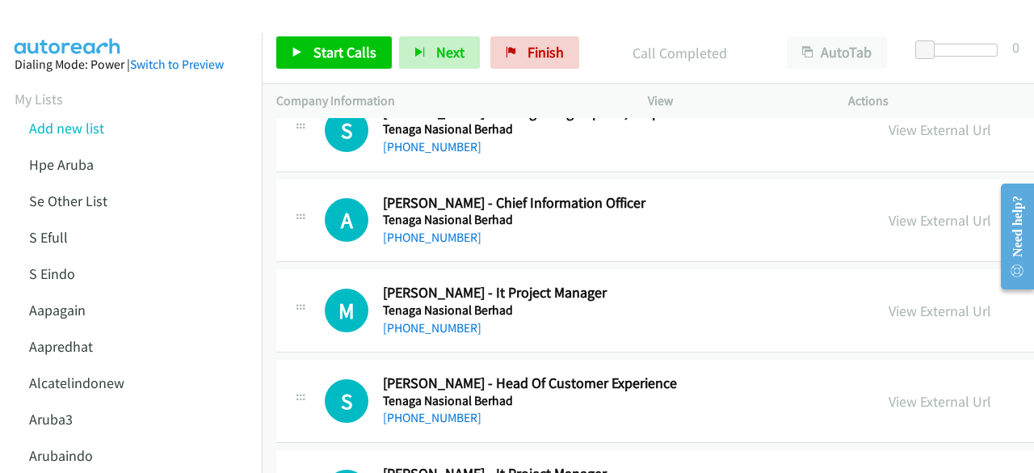
scroll to position [4331, 0]
click at [889, 210] on link "View External Url" at bounding box center [940, 219] width 103 height 19
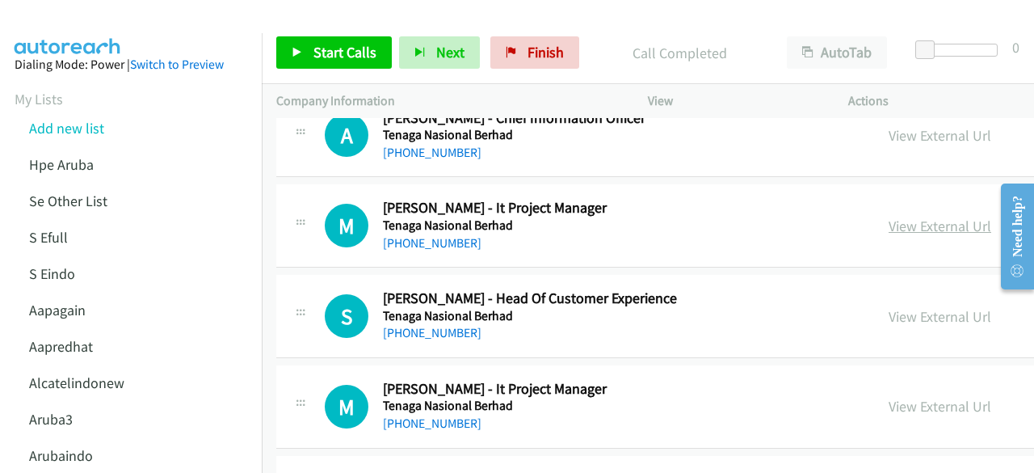
click at [905, 216] on link "View External Url" at bounding box center [940, 225] width 103 height 19
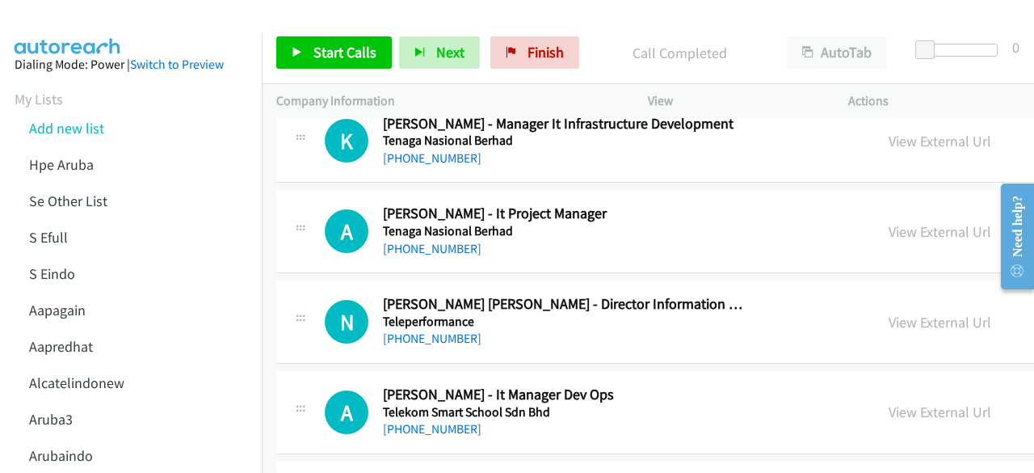
scroll to position [4943, 0]
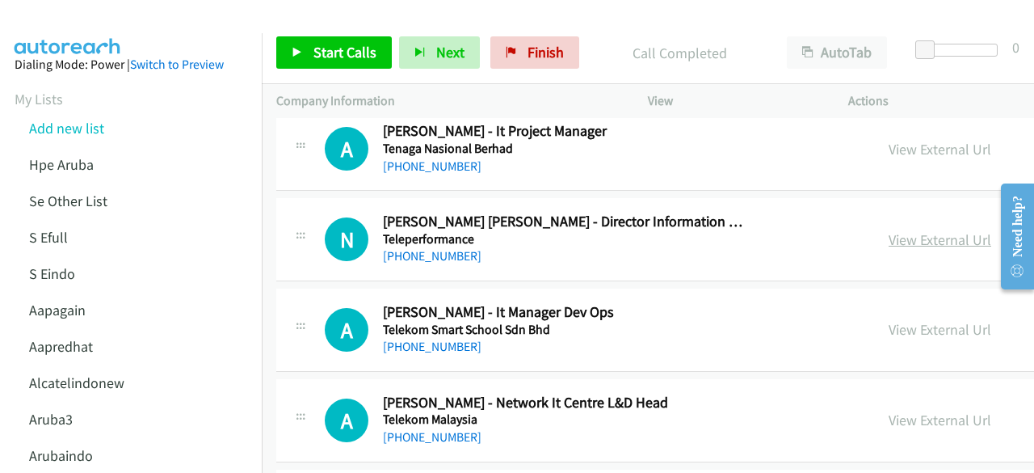
click at [889, 230] on link "View External Url" at bounding box center [940, 239] width 103 height 19
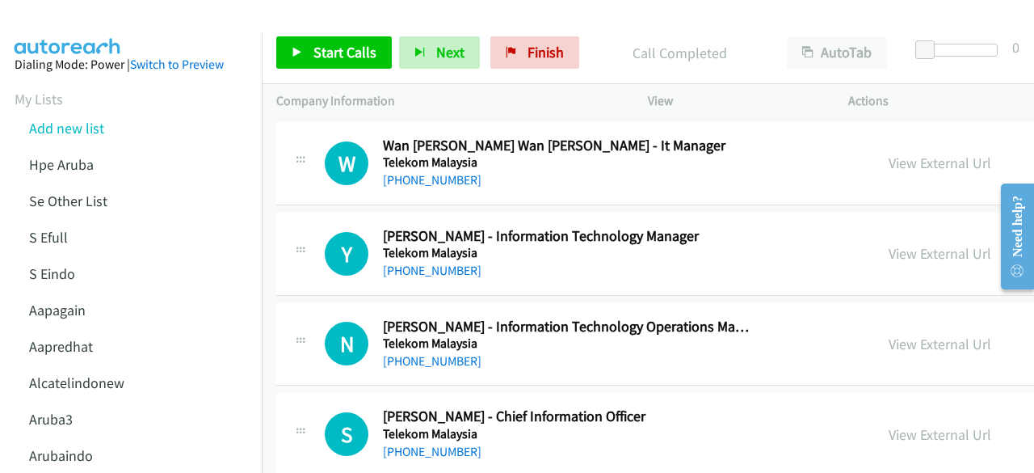
scroll to position [5655, 0]
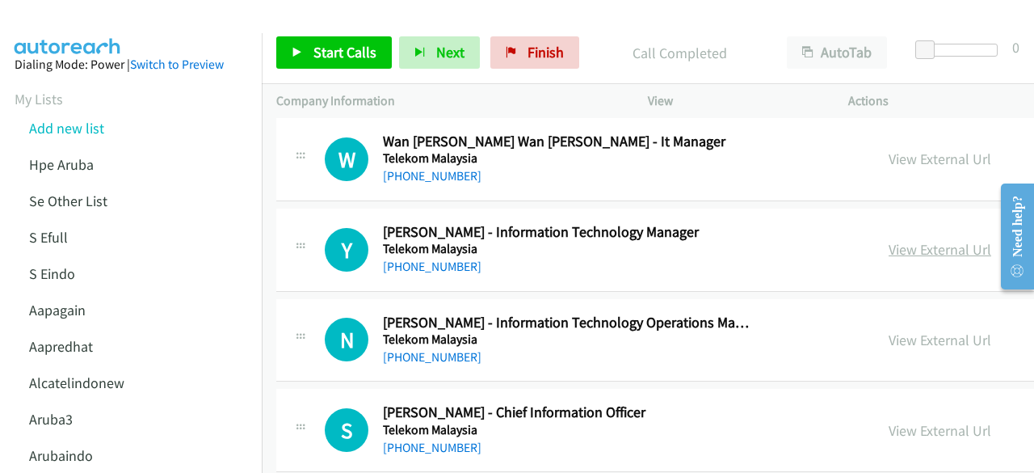
click at [924, 240] on link "View External Url" at bounding box center [940, 249] width 103 height 19
click at [449, 95] on p "Company Information" at bounding box center [447, 100] width 343 height 19
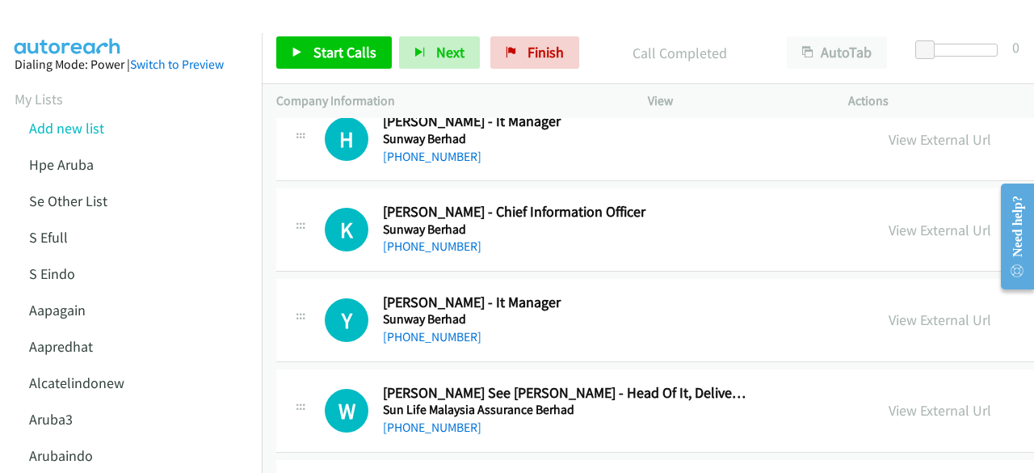
scroll to position [7392, 0]
click at [940, 220] on link "View External Url" at bounding box center [940, 229] width 103 height 19
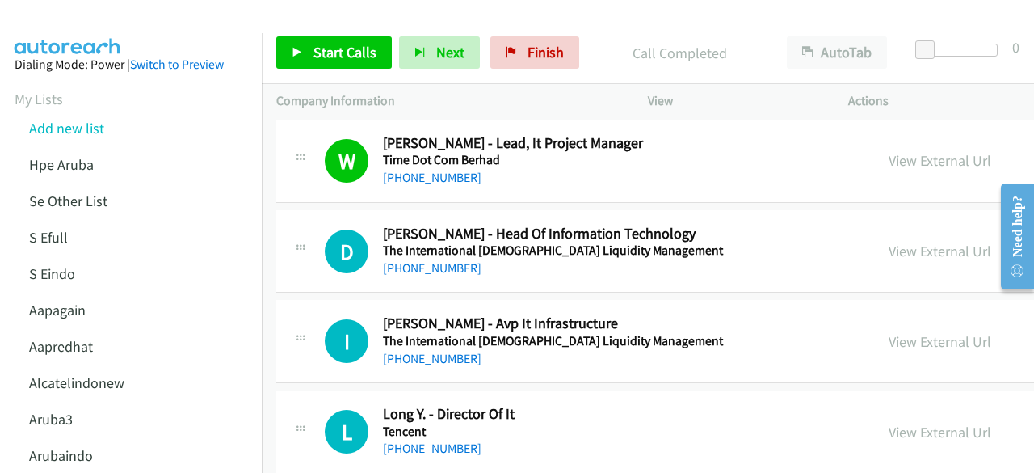
scroll to position [3758, 0]
click at [889, 242] on link "View External Url" at bounding box center [940, 250] width 103 height 19
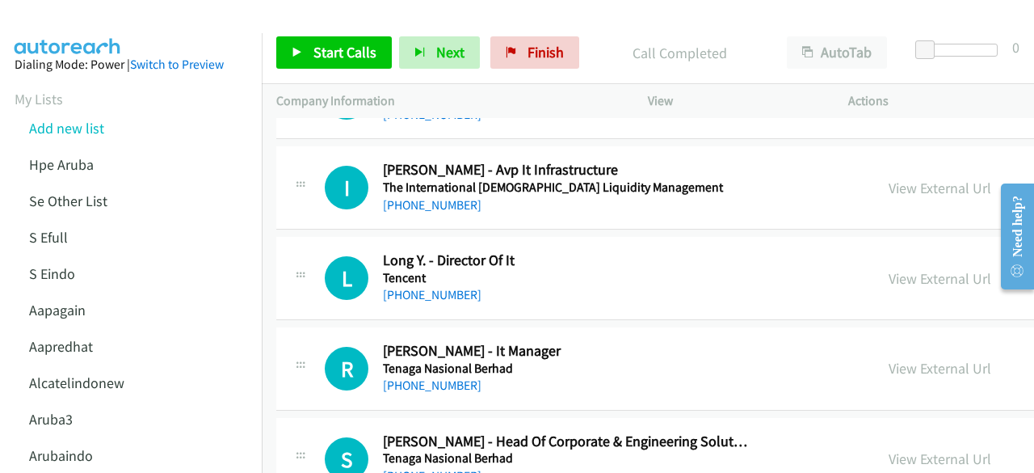
scroll to position [3915, 0]
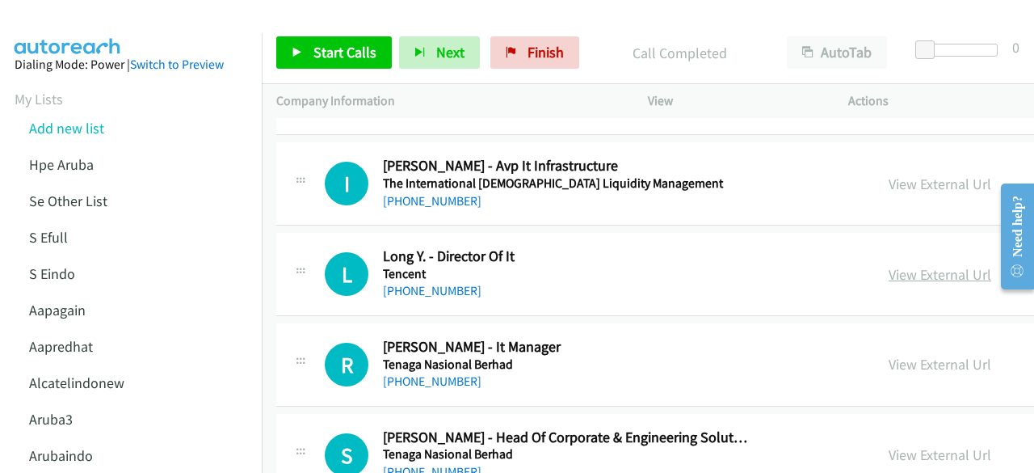
click at [906, 265] on link "View External Url" at bounding box center [940, 274] width 103 height 19
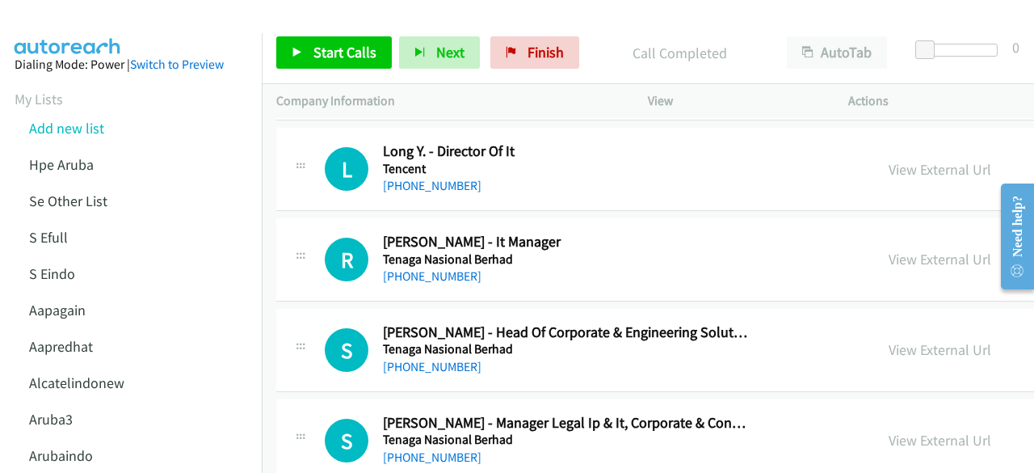
scroll to position [4053, 0]
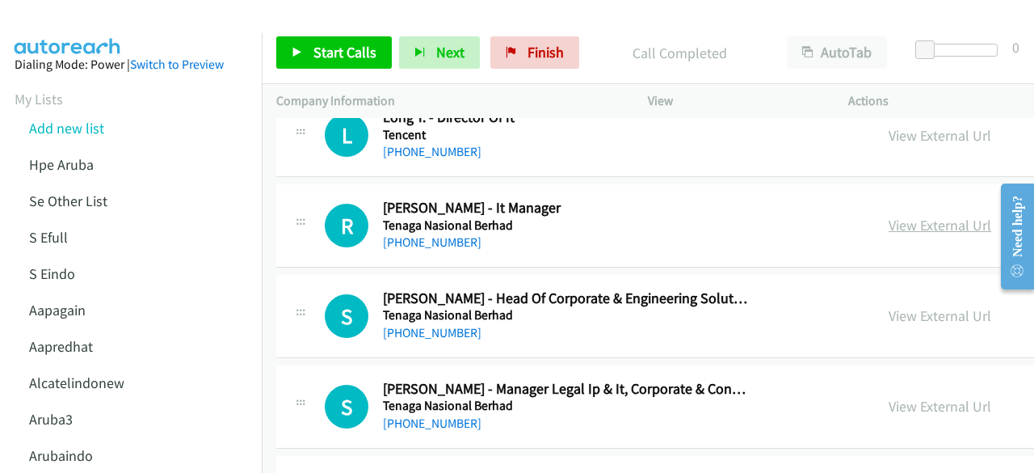
click at [889, 216] on link "View External Url" at bounding box center [940, 225] width 103 height 19
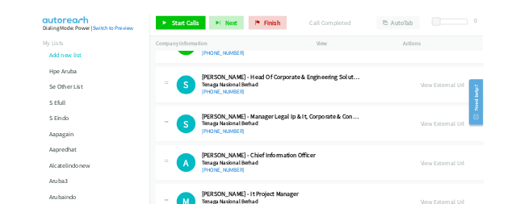
scroll to position [4173, 0]
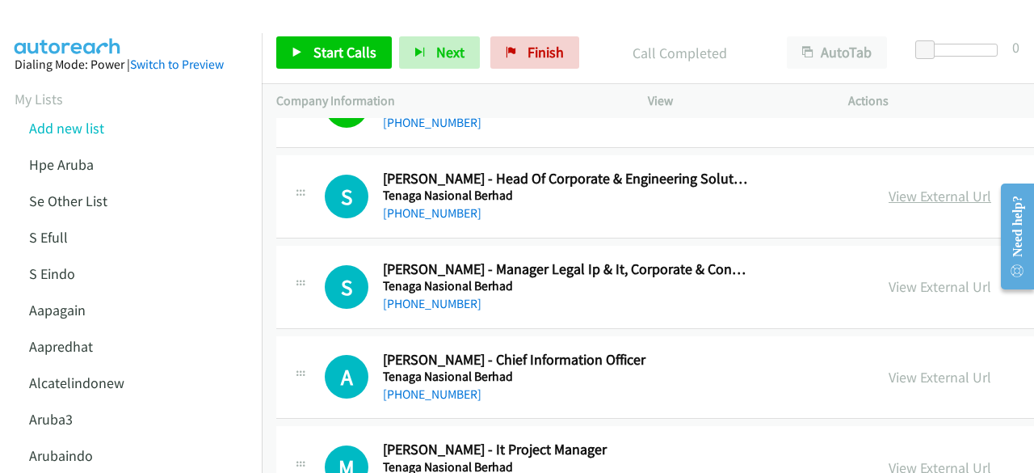
click at [900, 187] on link "View External Url" at bounding box center [940, 196] width 103 height 19
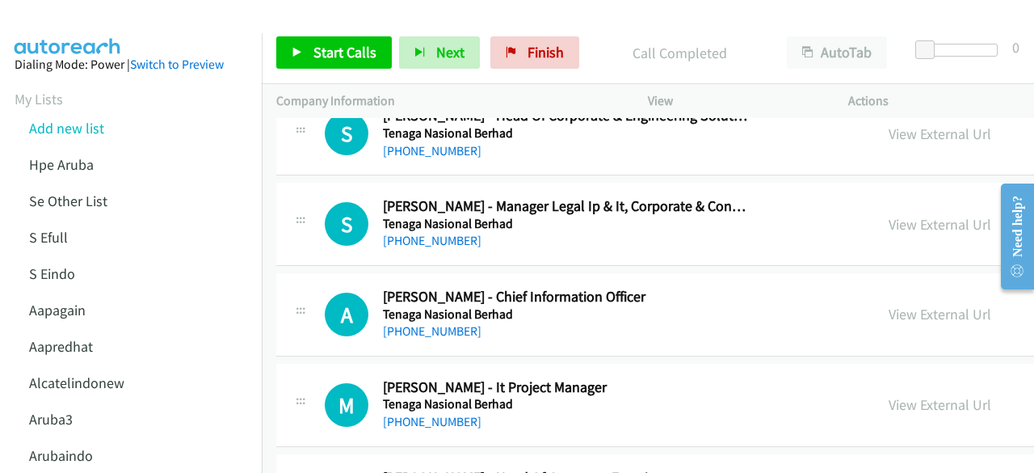
scroll to position [4243, 0]
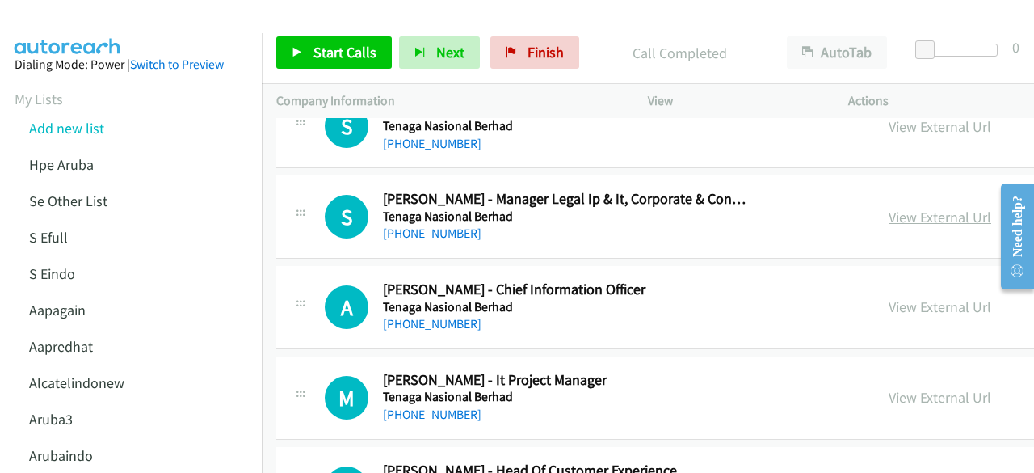
click at [904, 208] on link "View External Url" at bounding box center [940, 217] width 103 height 19
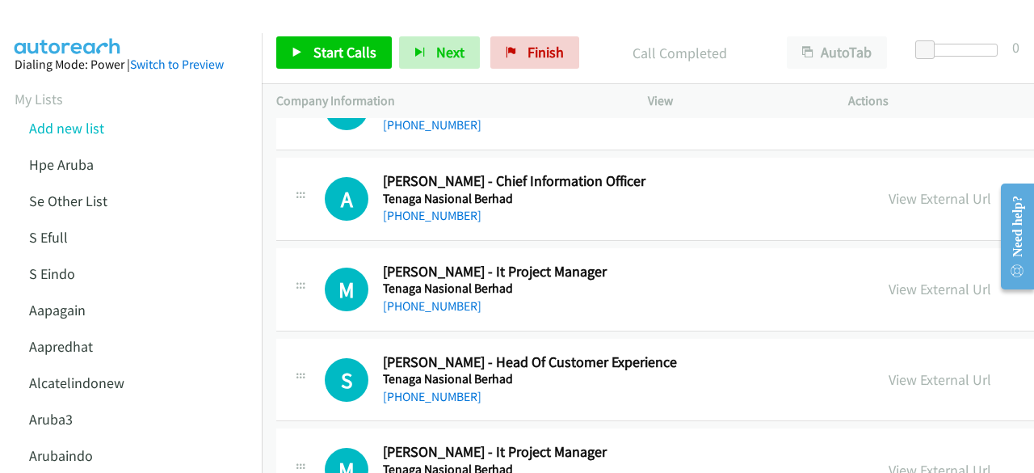
scroll to position [4354, 0]
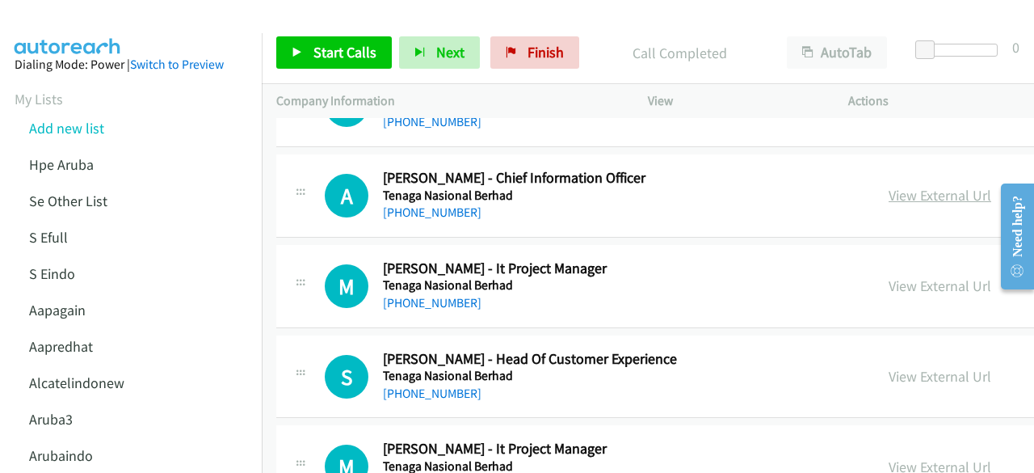
click at [901, 186] on link "View External Url" at bounding box center [940, 195] width 103 height 19
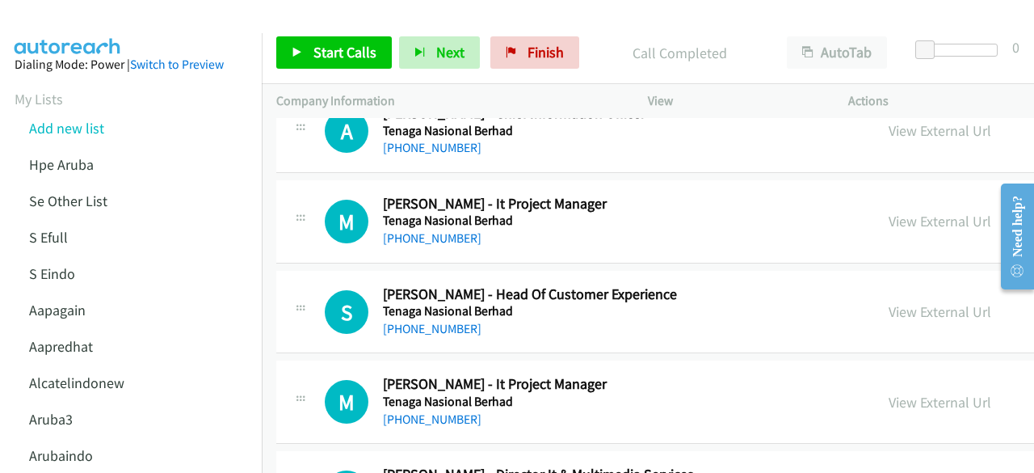
scroll to position [4423, 0]
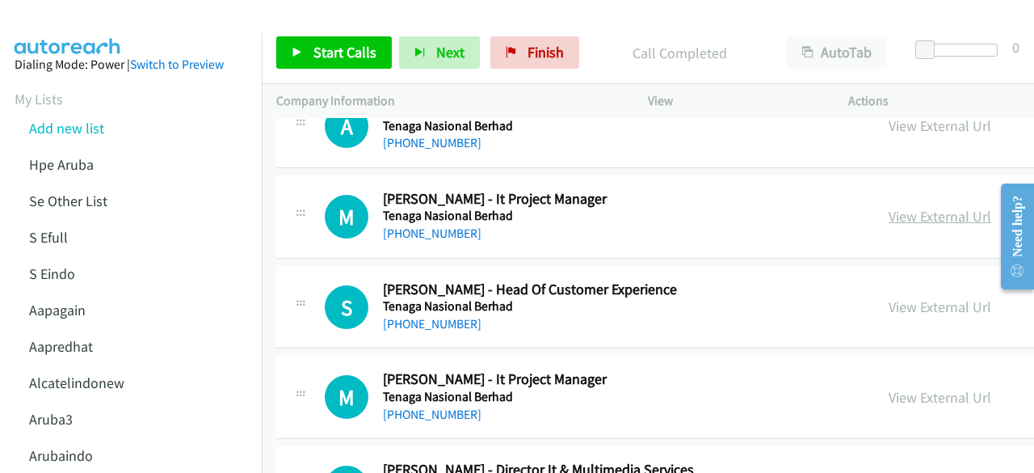
click at [909, 207] on link "View External Url" at bounding box center [940, 216] width 103 height 19
